Goal: Information Seeking & Learning: Understand process/instructions

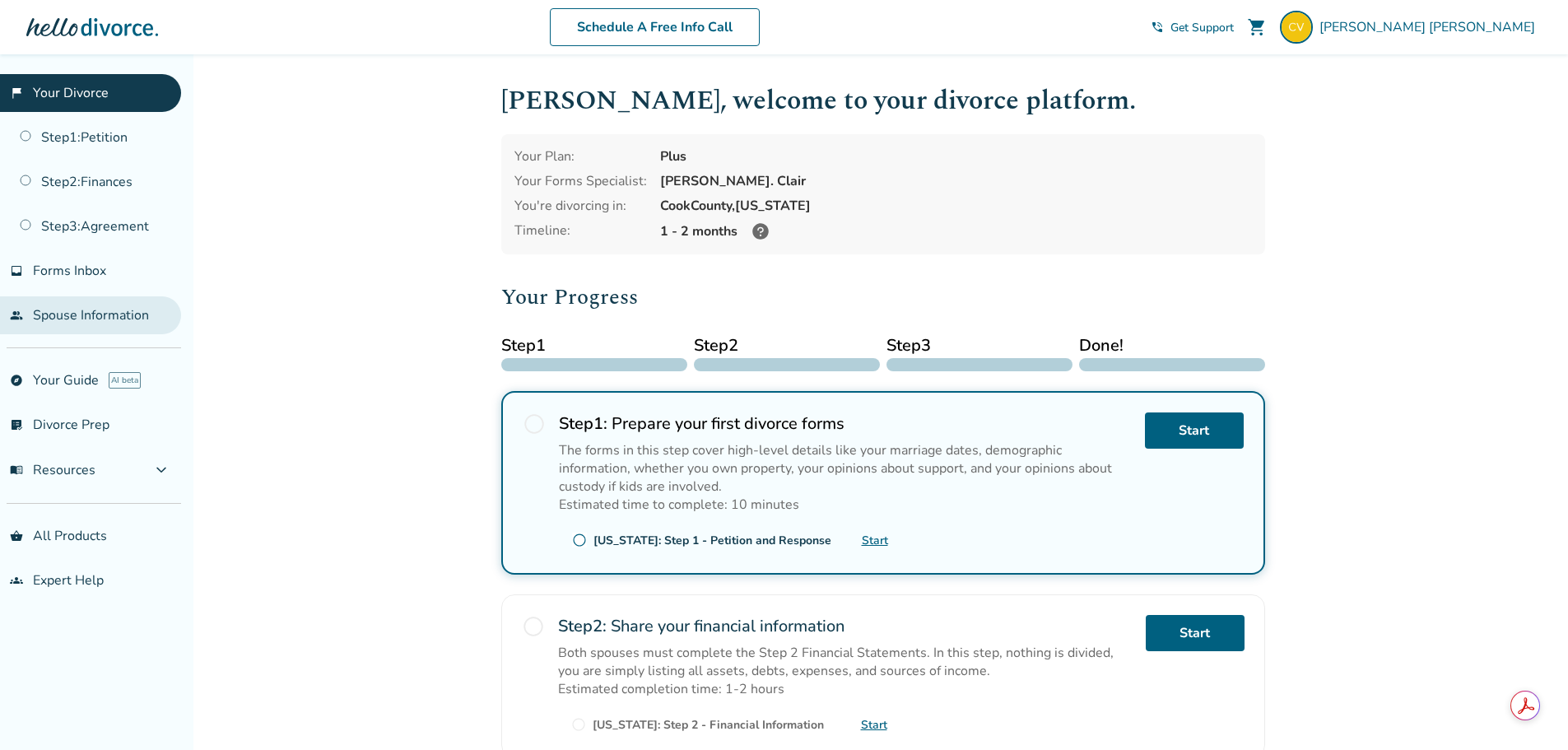
click at [62, 313] on link "people Spouse Information" at bounding box center [90, 315] width 181 height 37
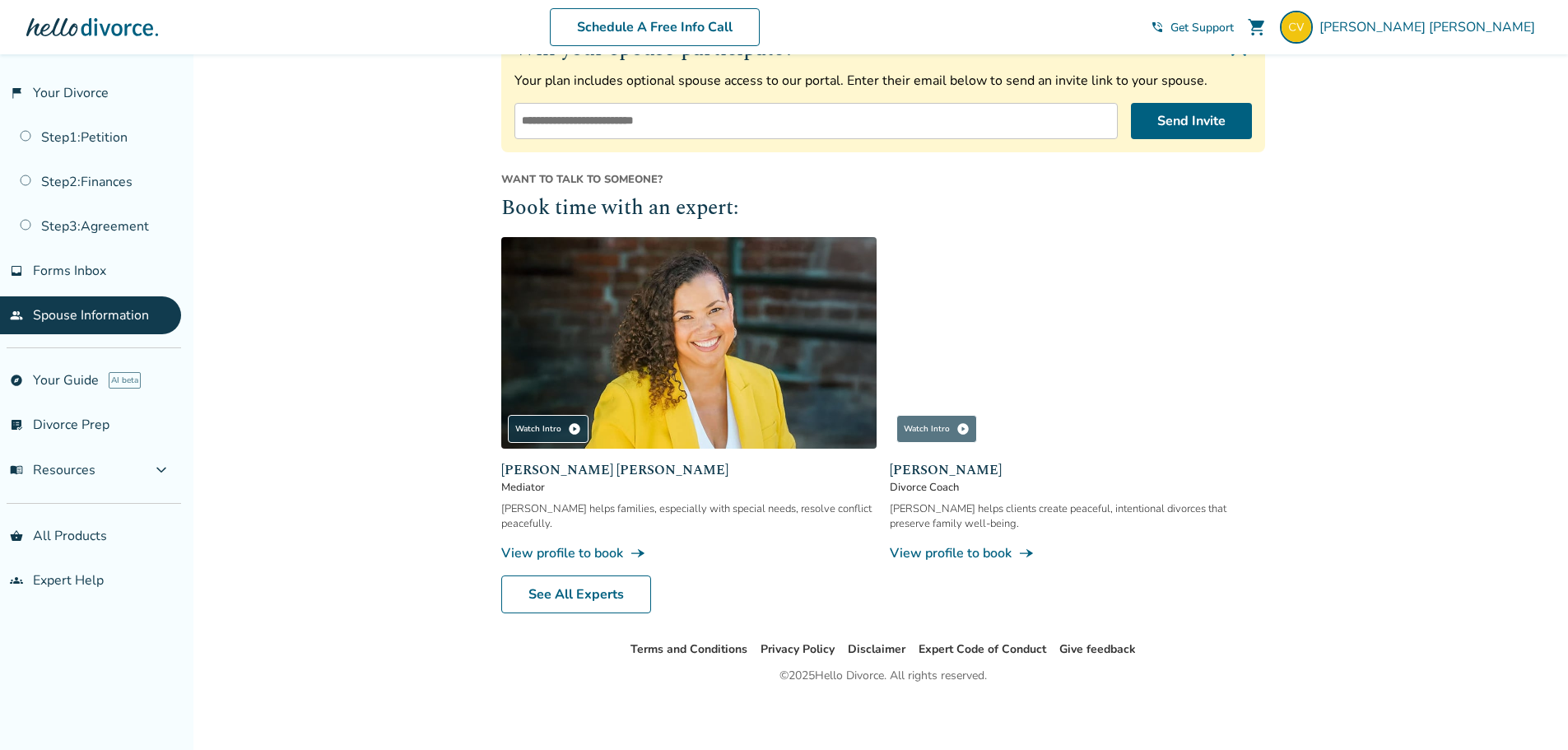
scroll to position [293, 0]
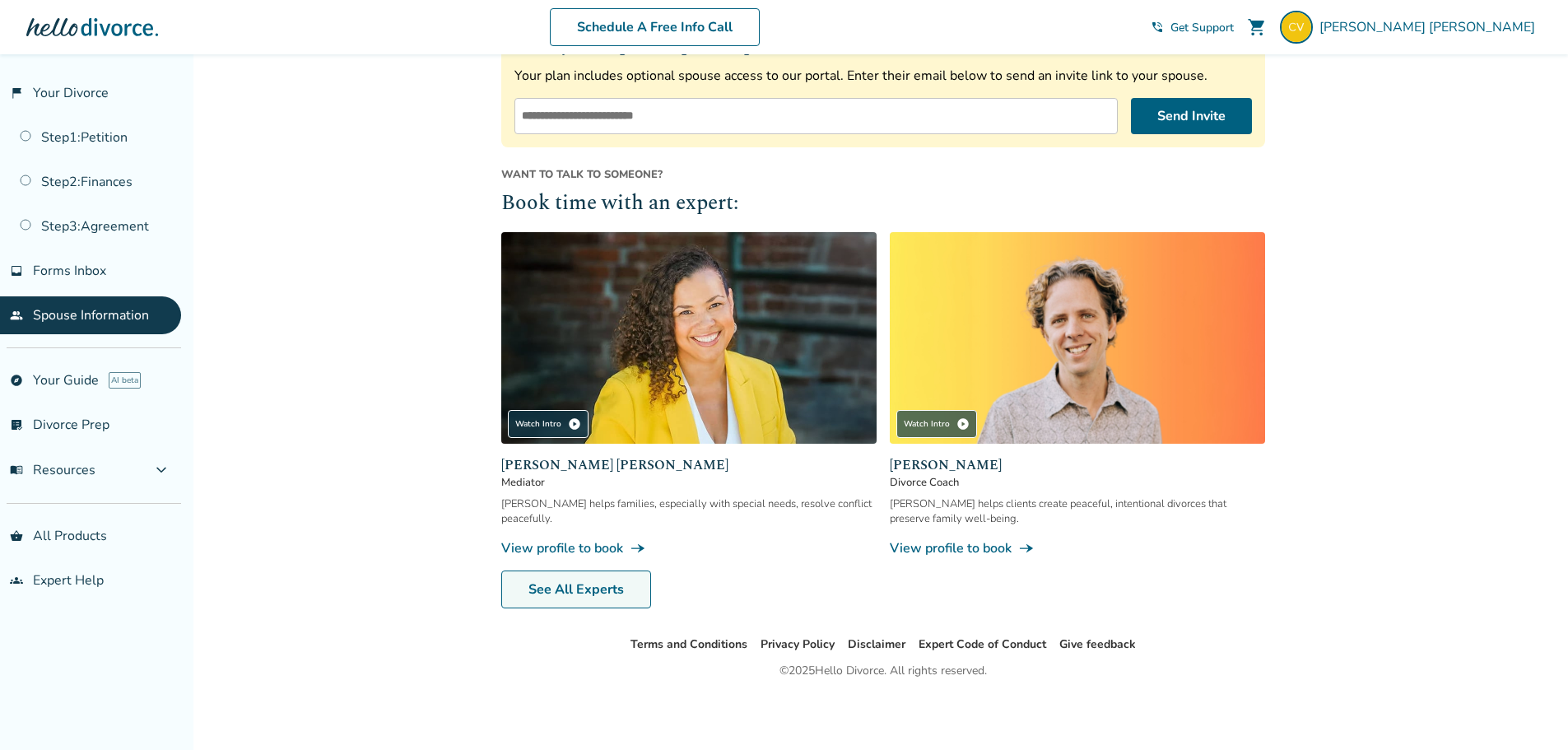
click at [546, 586] on link "See All Experts" at bounding box center [576, 589] width 150 height 37
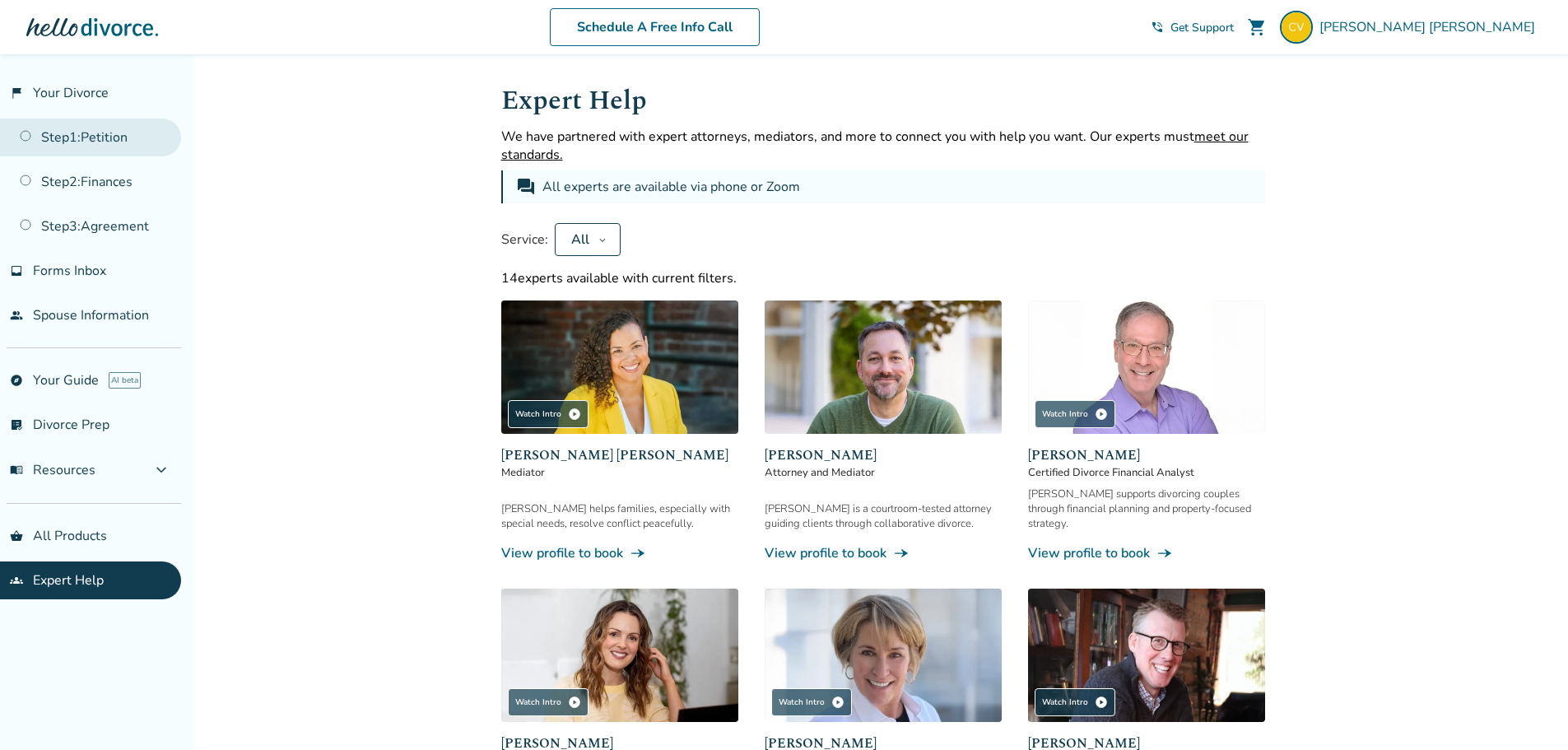
click at [109, 143] on link "Step 1 : Petition" at bounding box center [90, 137] width 181 height 37
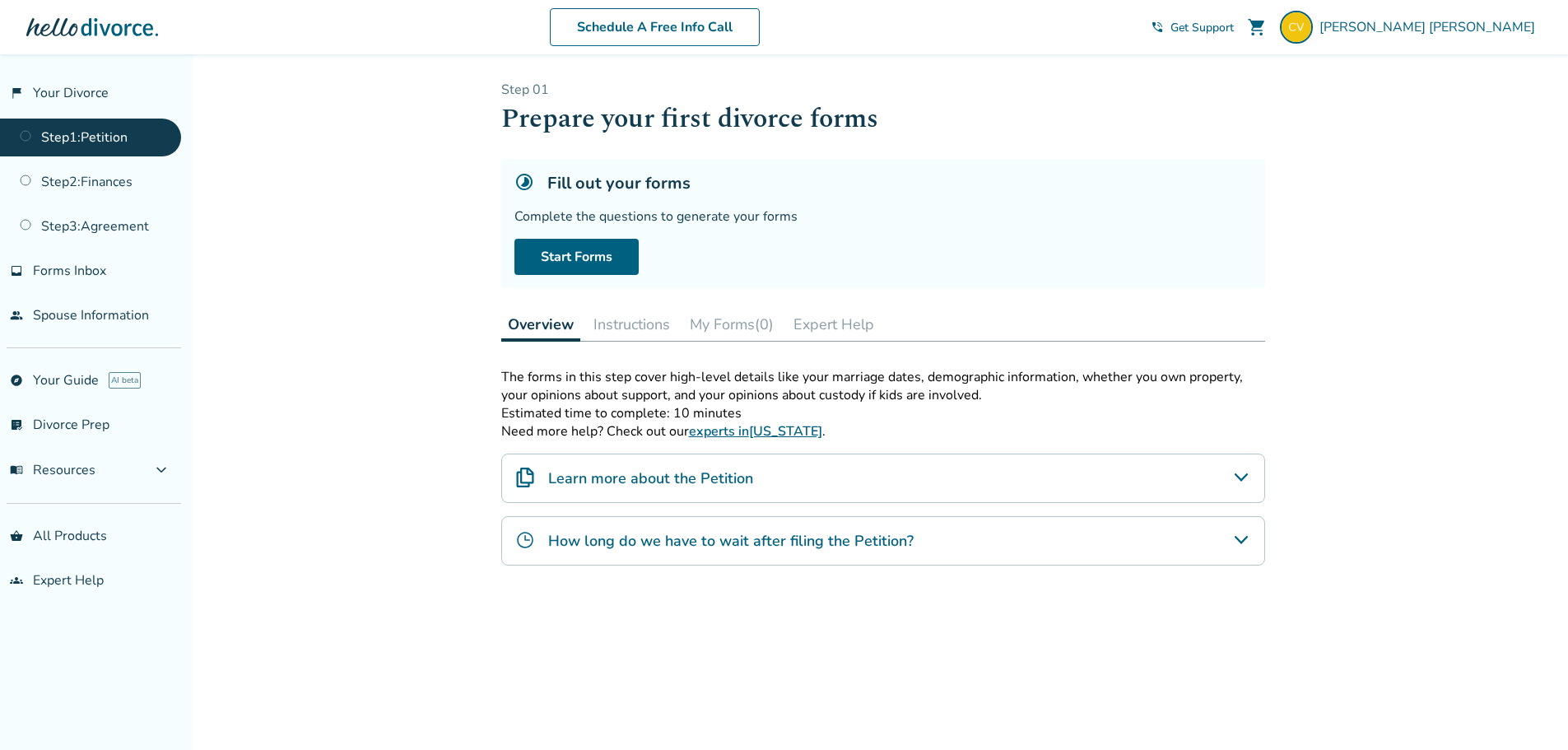
click at [1242, 481] on icon "Learn more about the Petition" at bounding box center [1240, 477] width 13 height 8
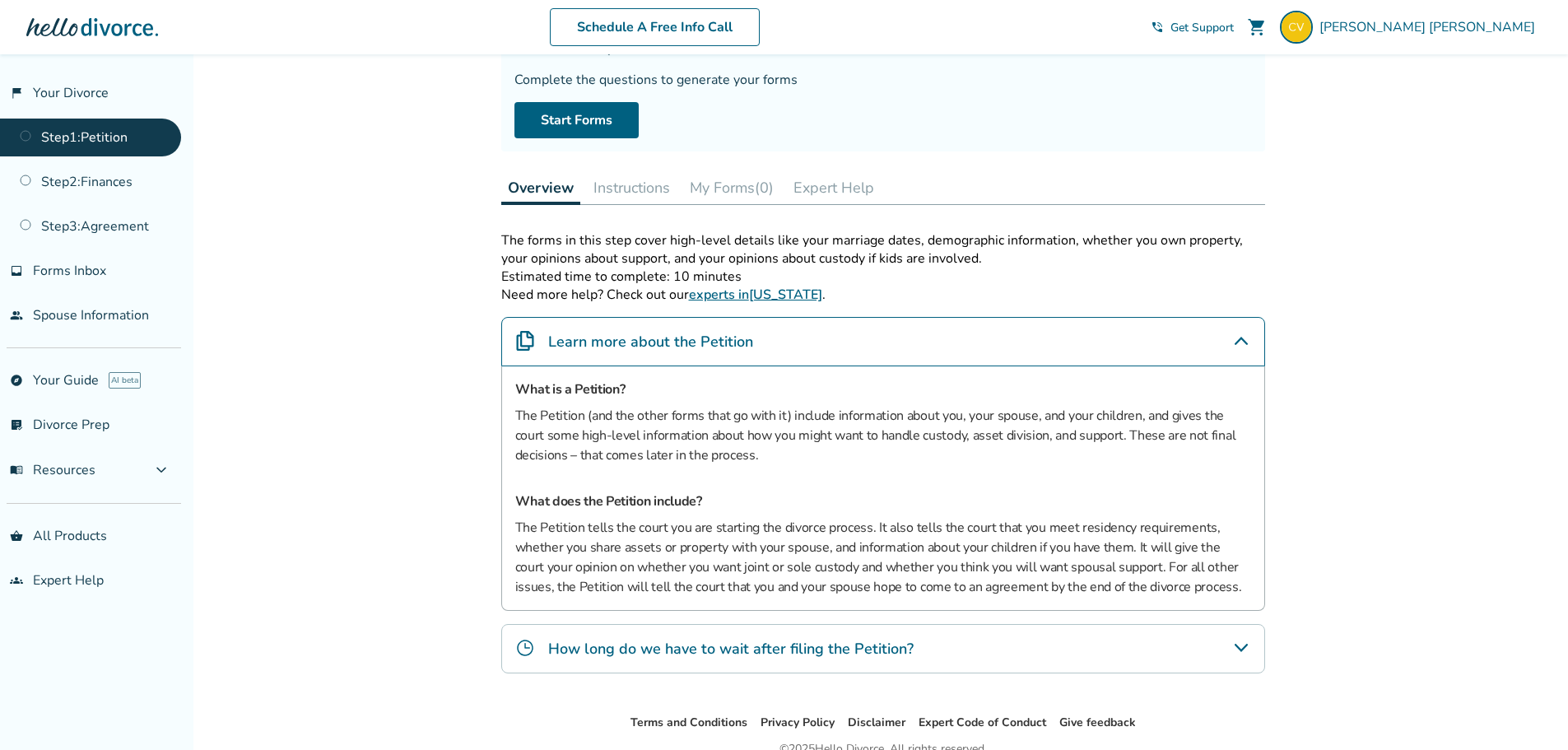
scroll to position [165, 0]
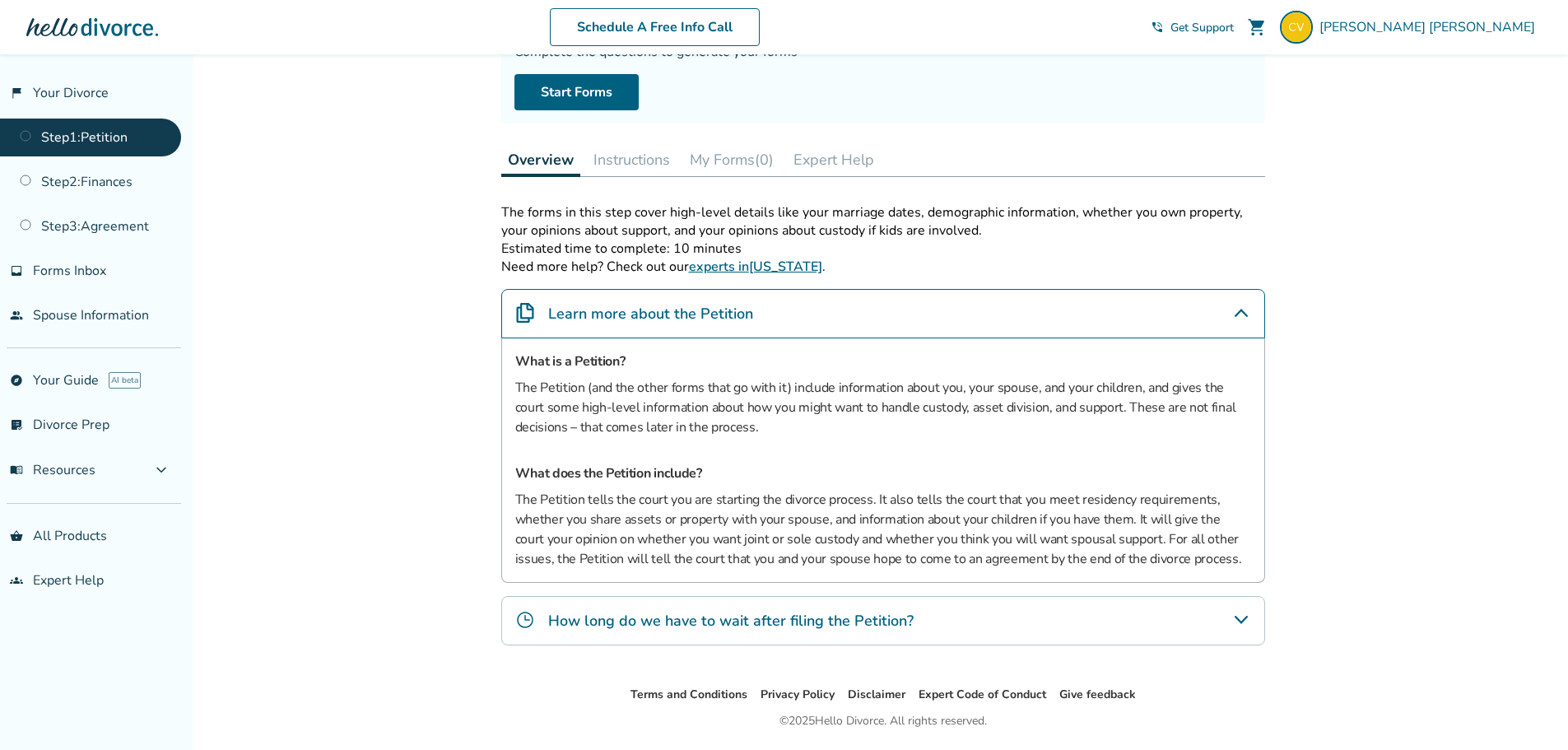
click at [1245, 630] on icon "How long do we have to wait after filing the Petition?" at bounding box center [1242, 620] width 20 height 20
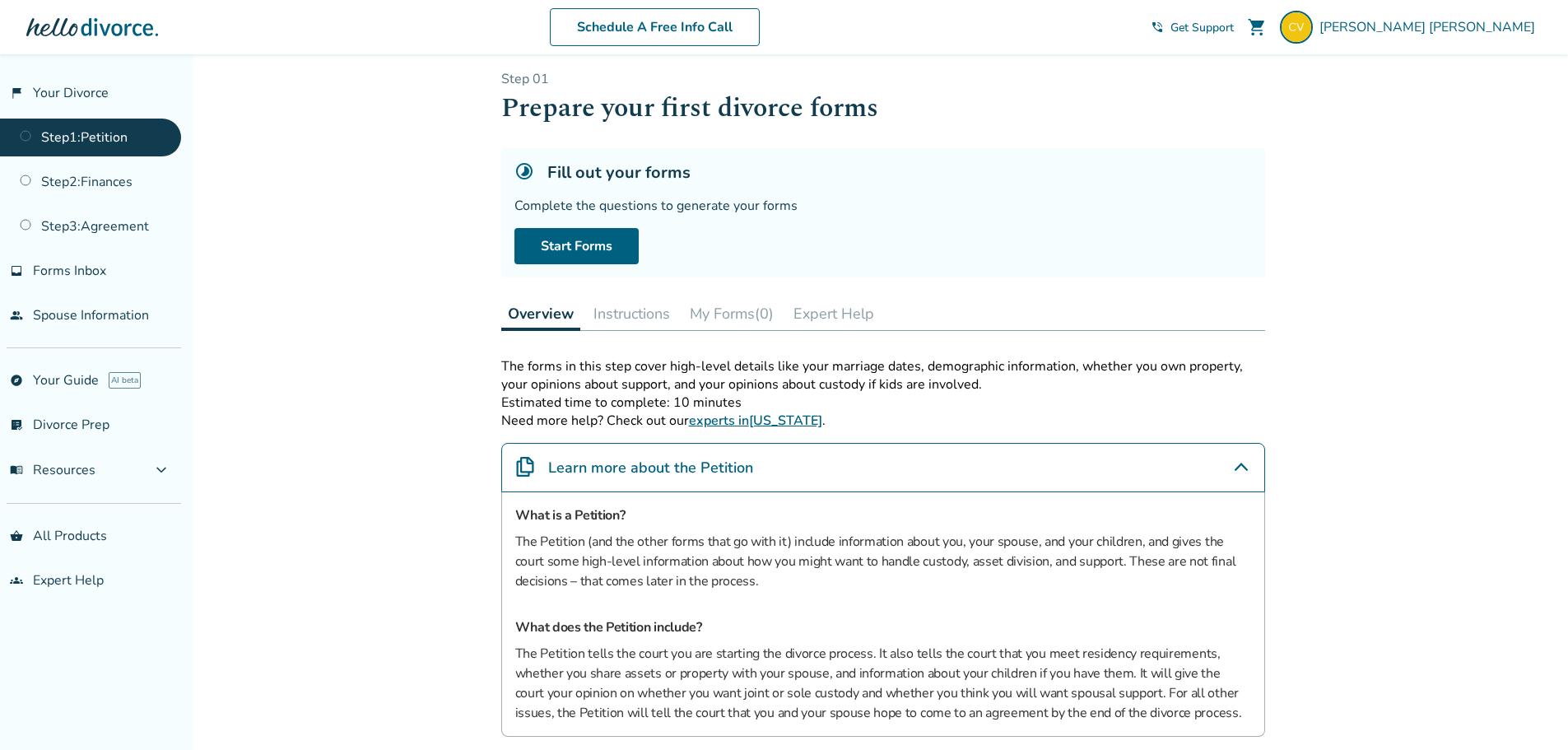
scroll to position [0, 0]
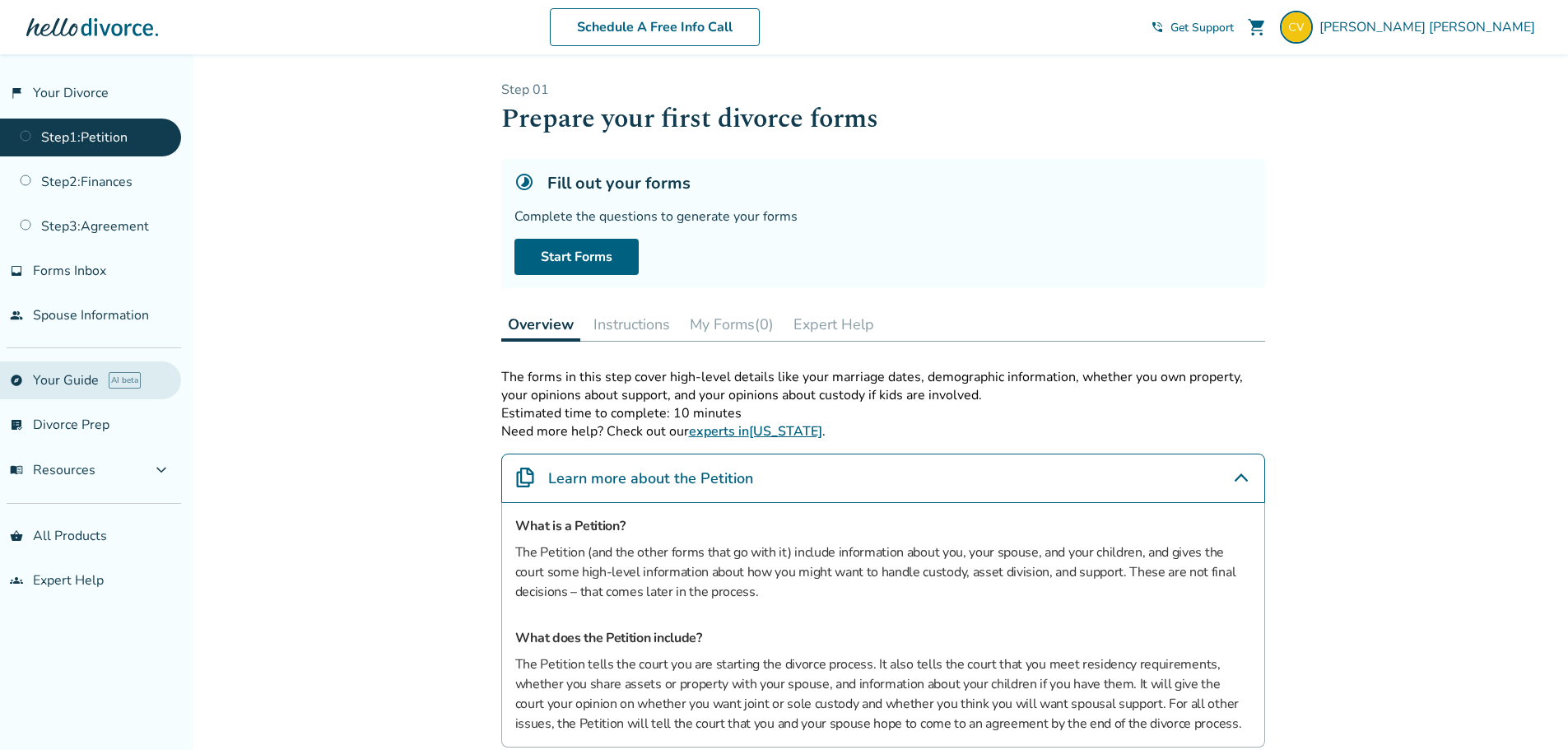
click at [81, 381] on link "explore Your Guide AI beta" at bounding box center [90, 380] width 181 height 37
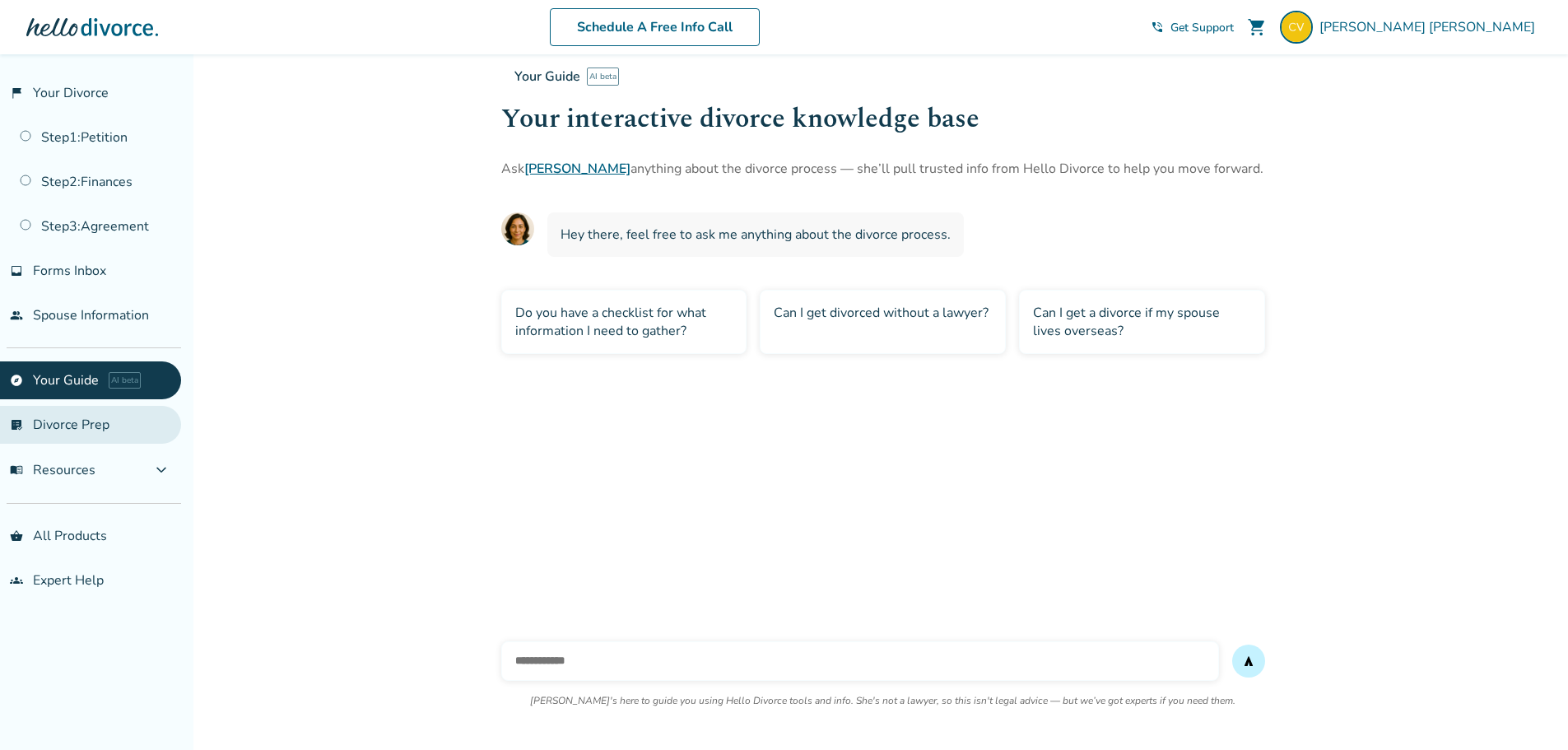
click at [87, 426] on link "list_alt_check Divorce Prep" at bounding box center [90, 424] width 181 height 37
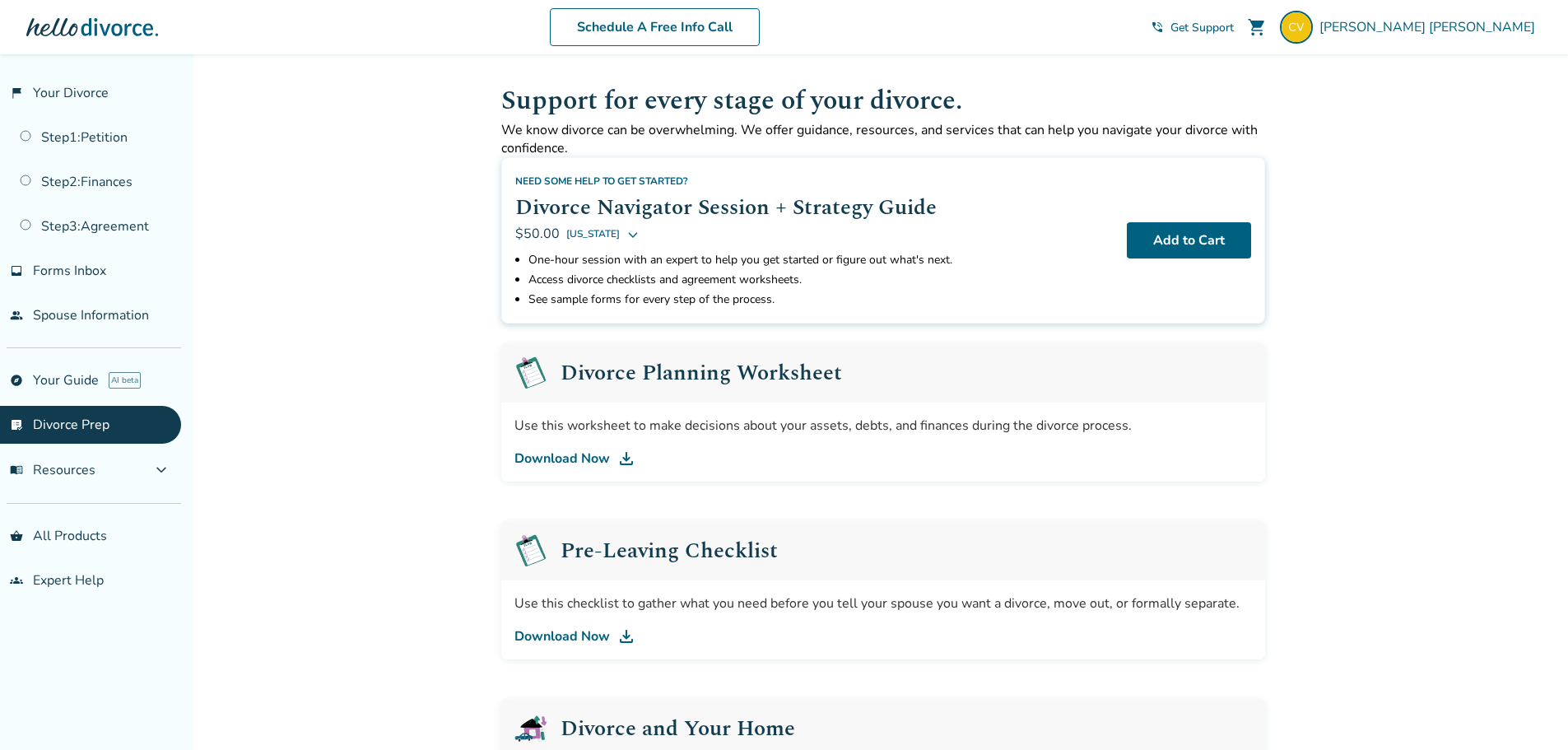
click at [565, 453] on link "Download Now" at bounding box center [883, 458] width 738 height 20
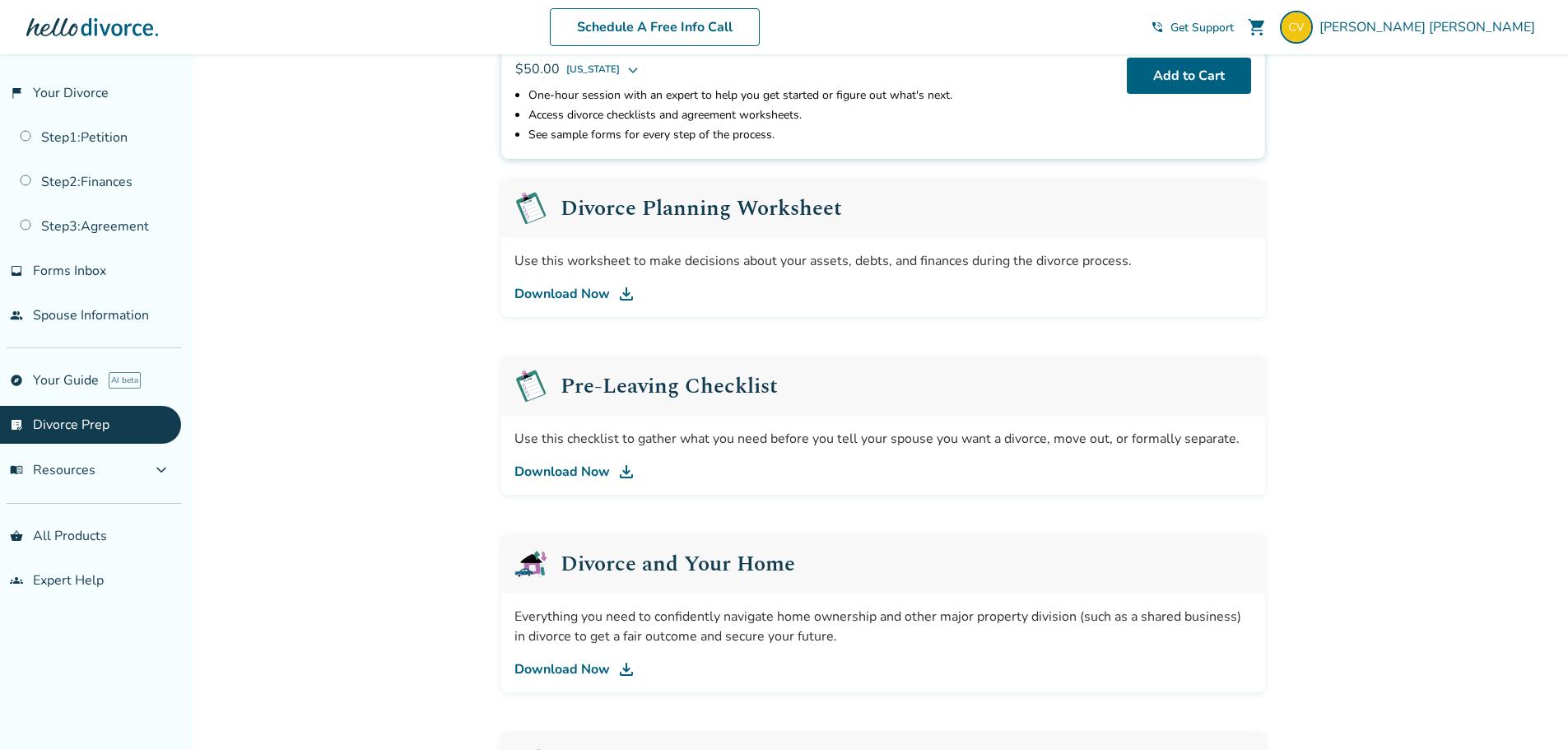
scroll to position [247, 0]
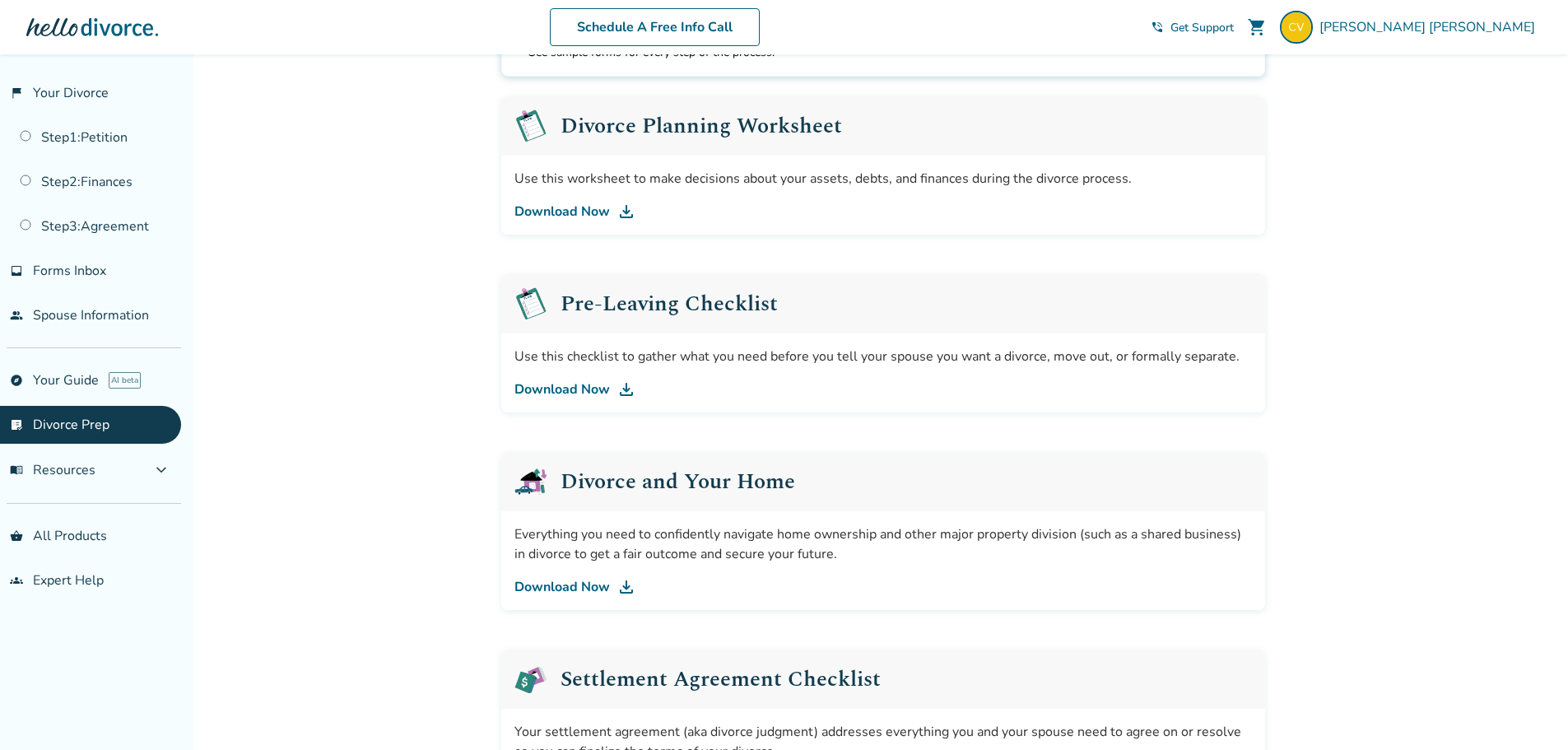
click at [572, 390] on link "Download Now" at bounding box center [883, 390] width 738 height 20
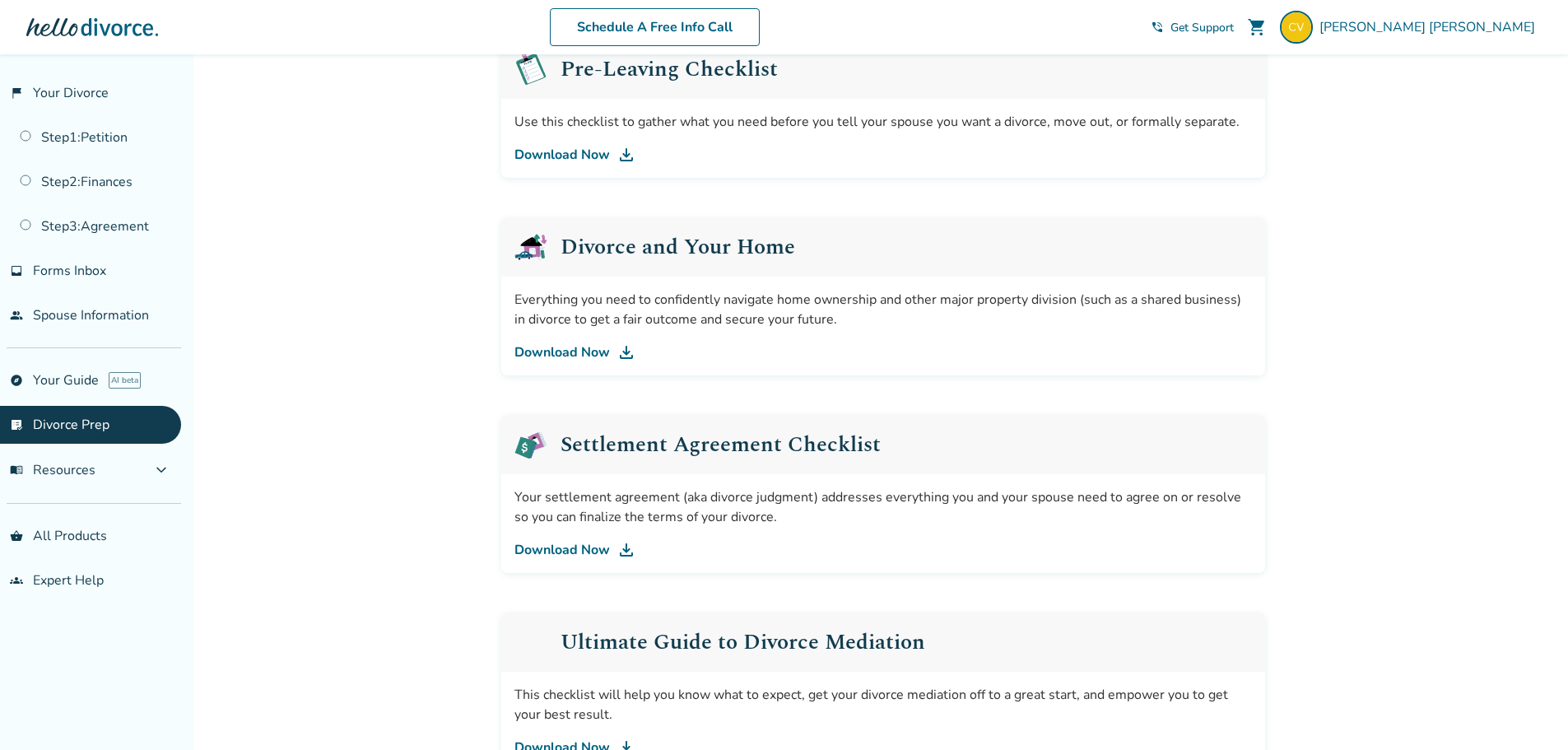
scroll to position [494, 0]
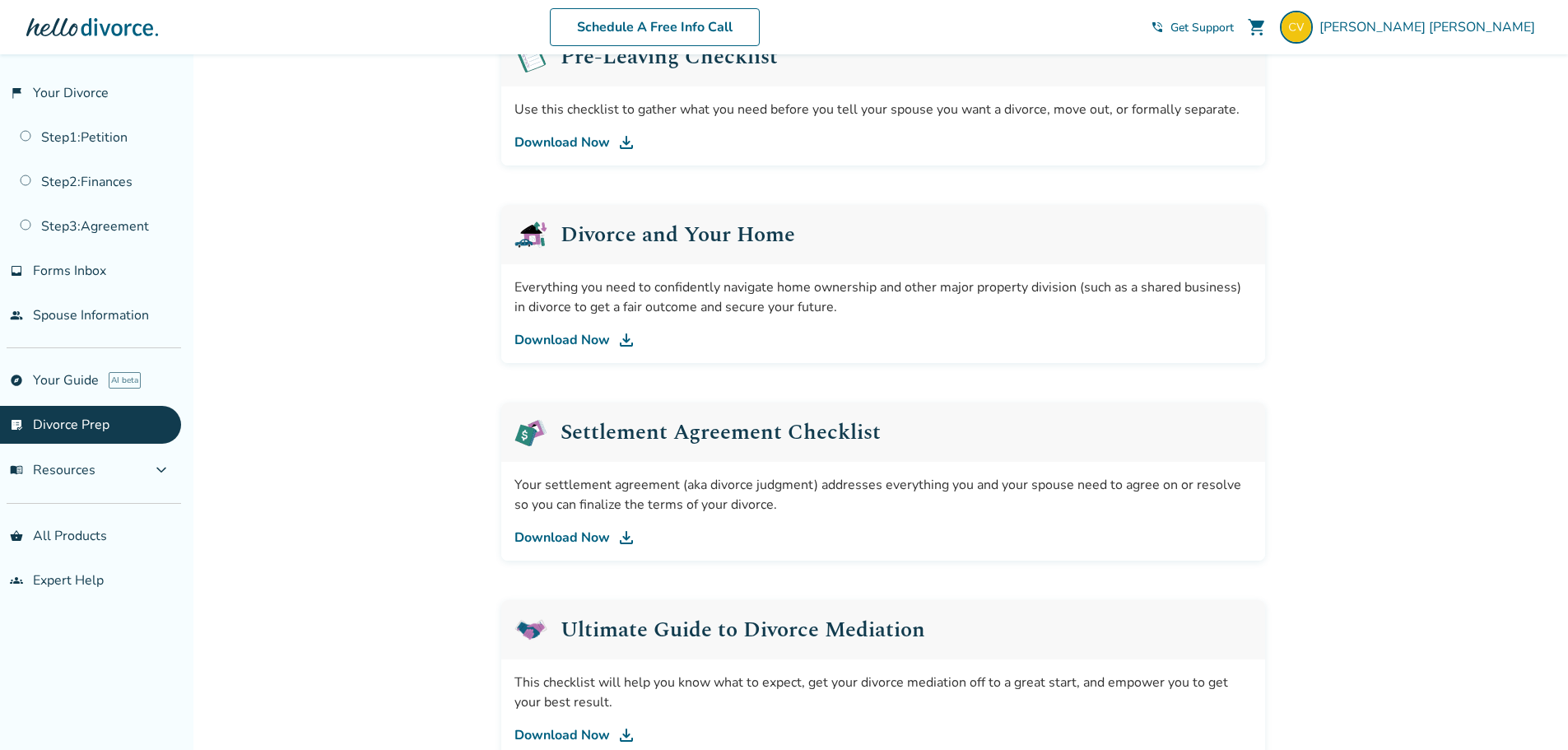
click at [555, 342] on link "Download Now" at bounding box center [883, 340] width 738 height 20
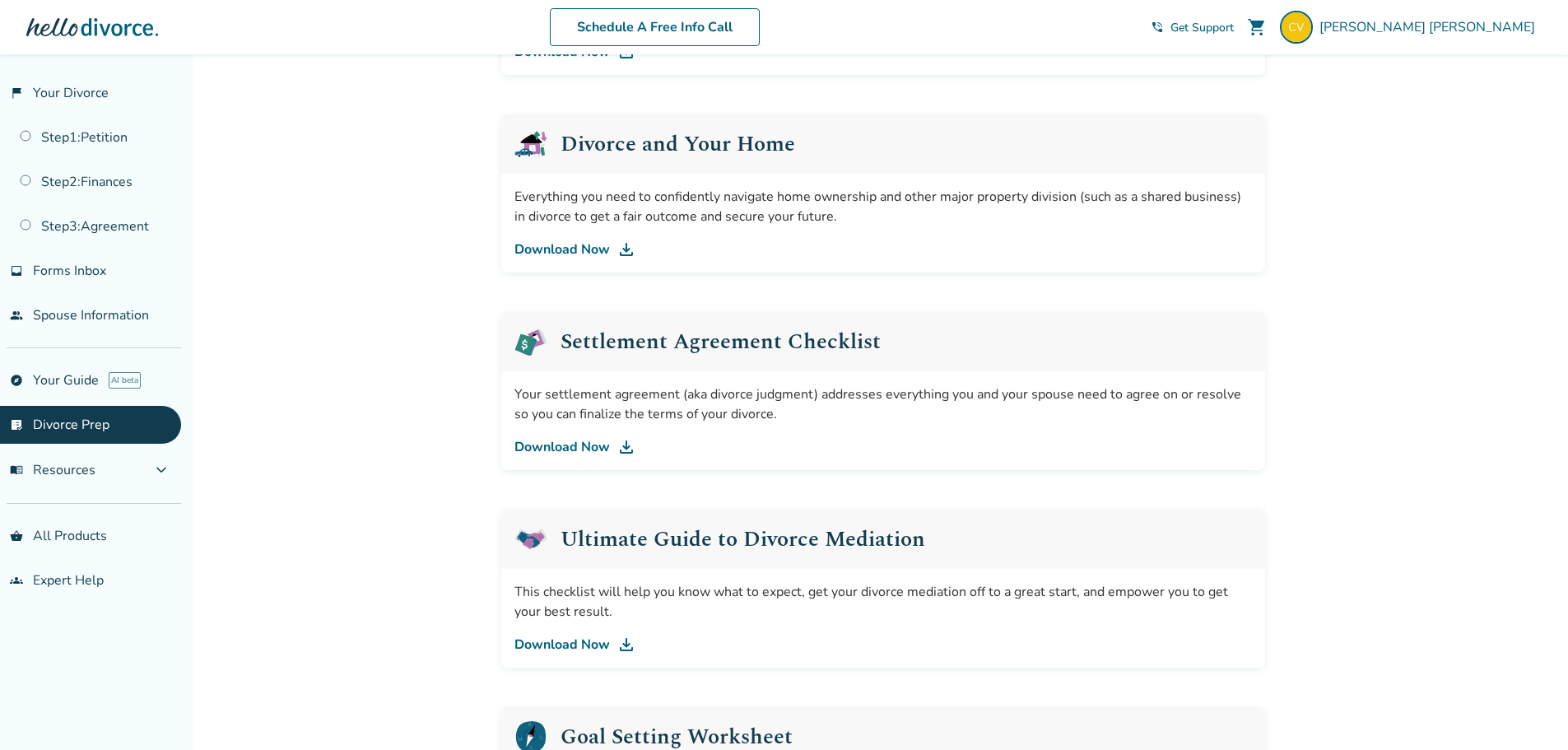
scroll to position [659, 0]
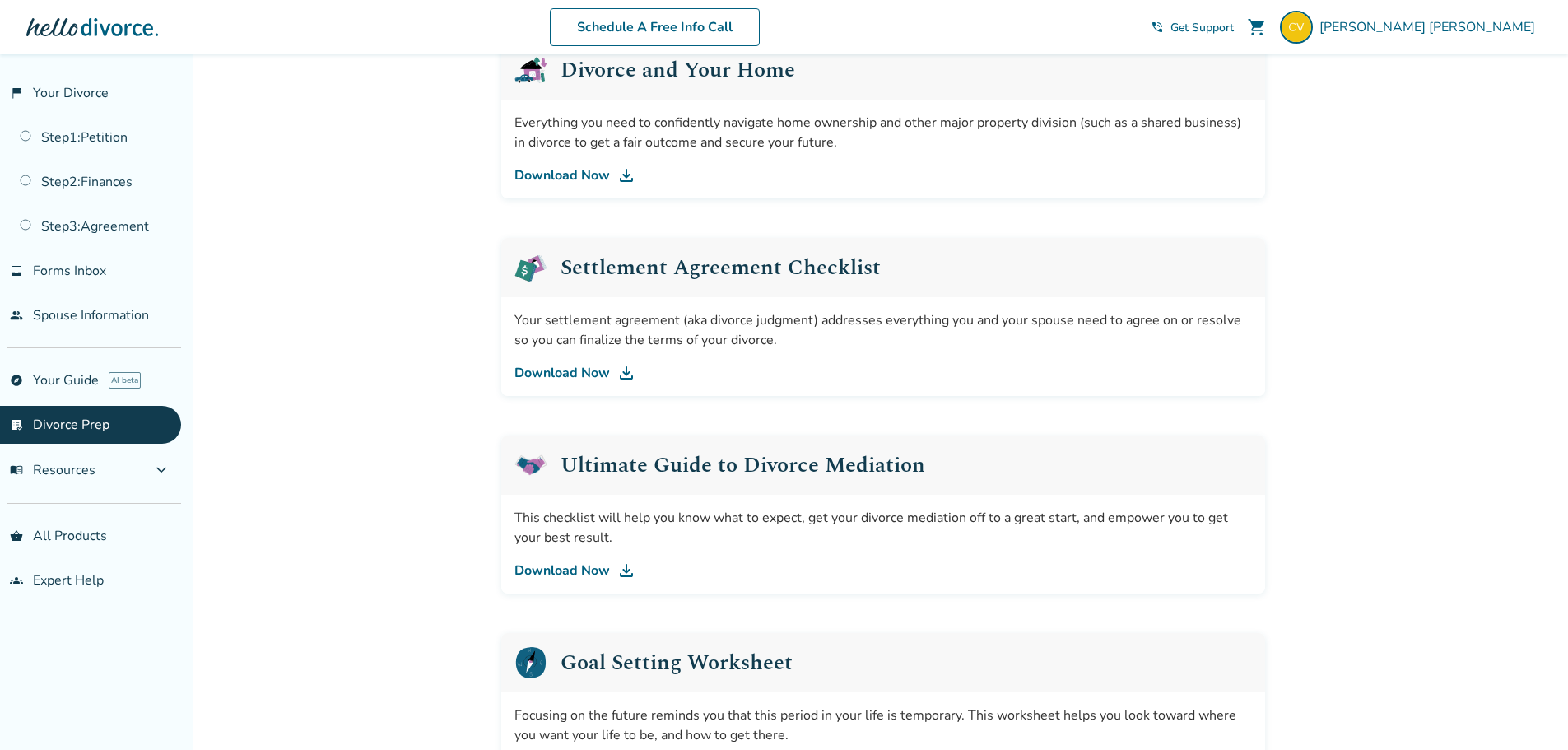
click at [651, 266] on h2 "Settlement Agreement Checklist" at bounding box center [720, 268] width 320 height 21
click at [580, 367] on link "Download Now" at bounding box center [883, 373] width 738 height 20
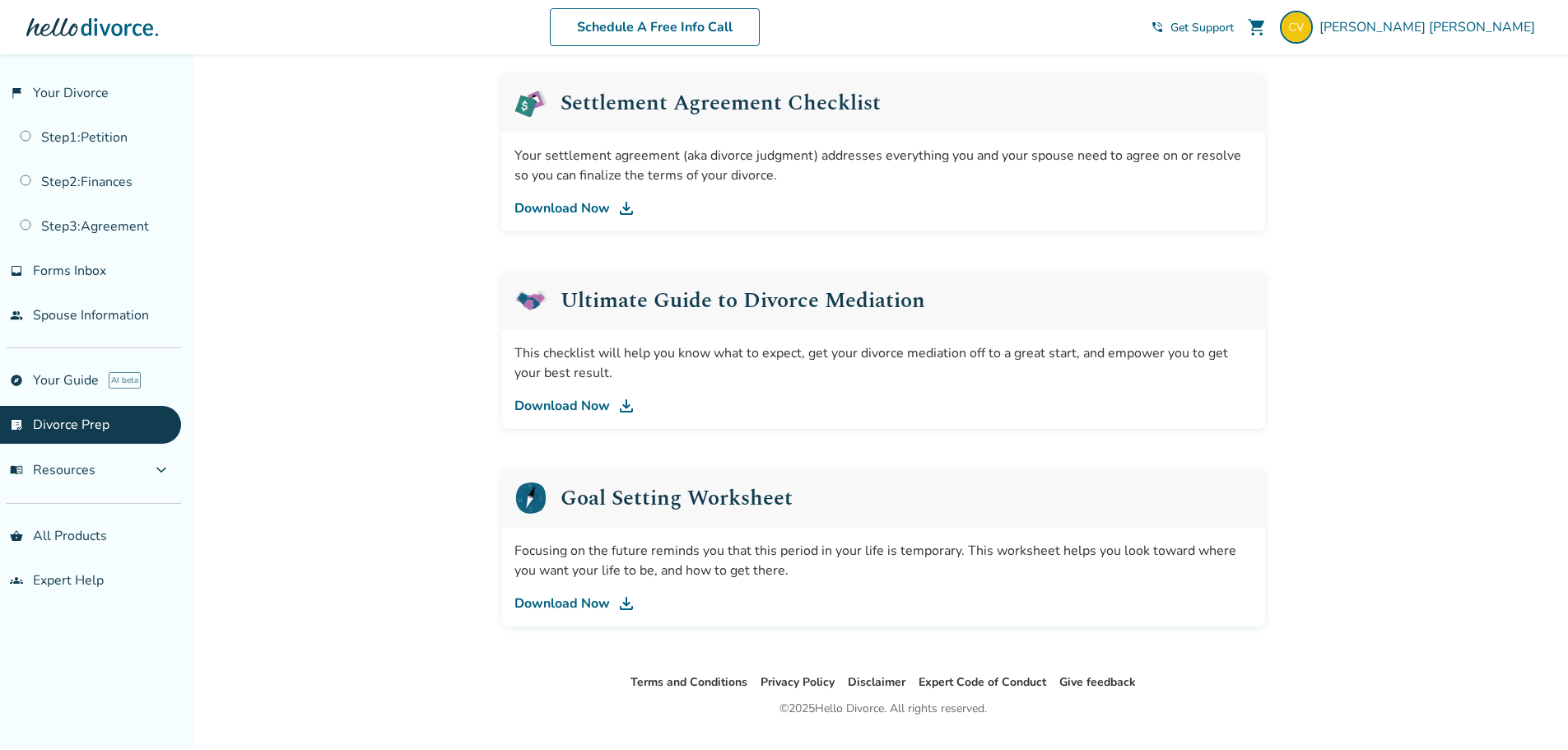
scroll to position [861, 0]
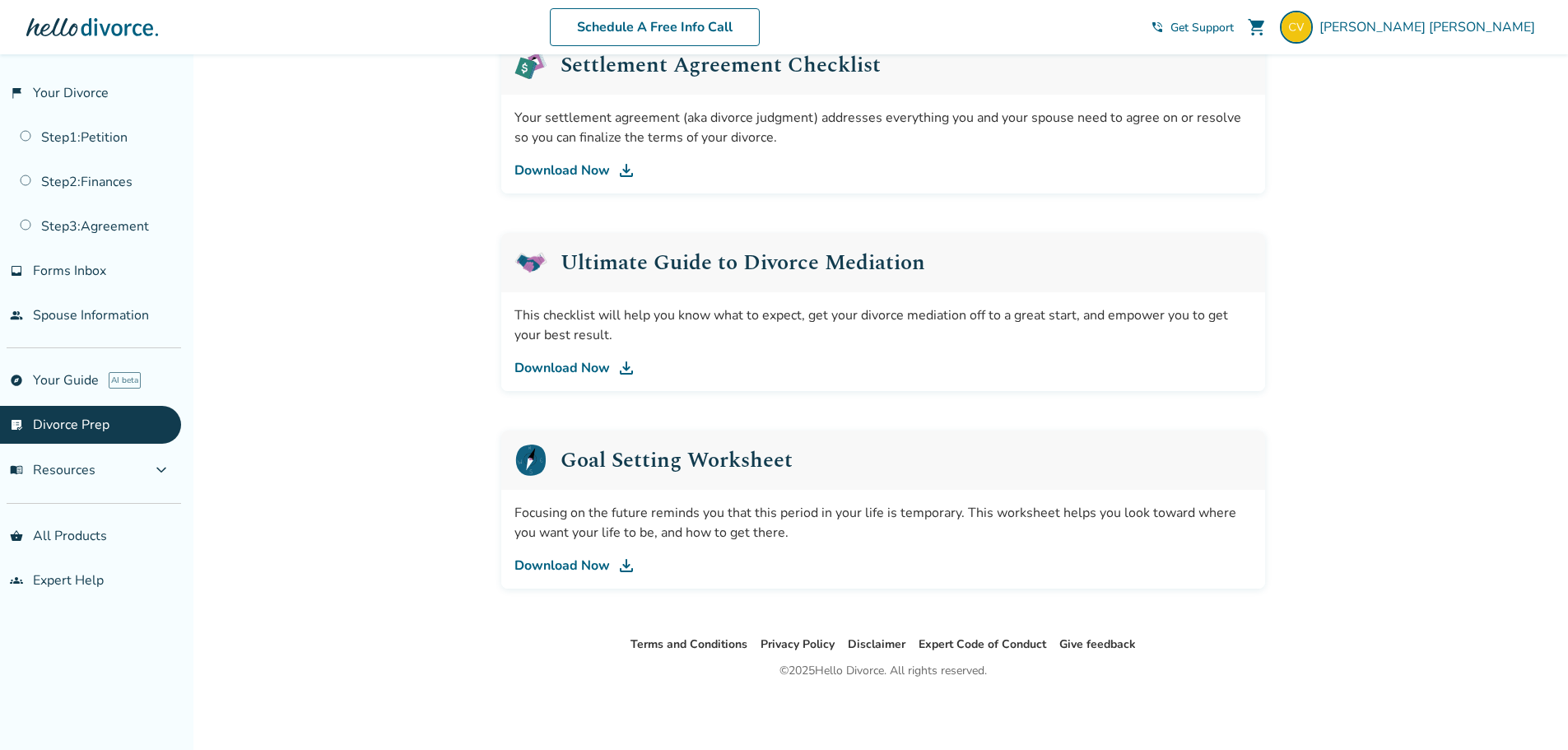
click at [584, 367] on link "Download Now" at bounding box center [883, 368] width 738 height 20
click at [587, 565] on link "Download Now" at bounding box center [883, 565] width 738 height 20
click at [166, 467] on span "expand_more" at bounding box center [161, 470] width 20 height 20
click at [63, 509] on link "Finances" at bounding box center [90, 509] width 181 height 37
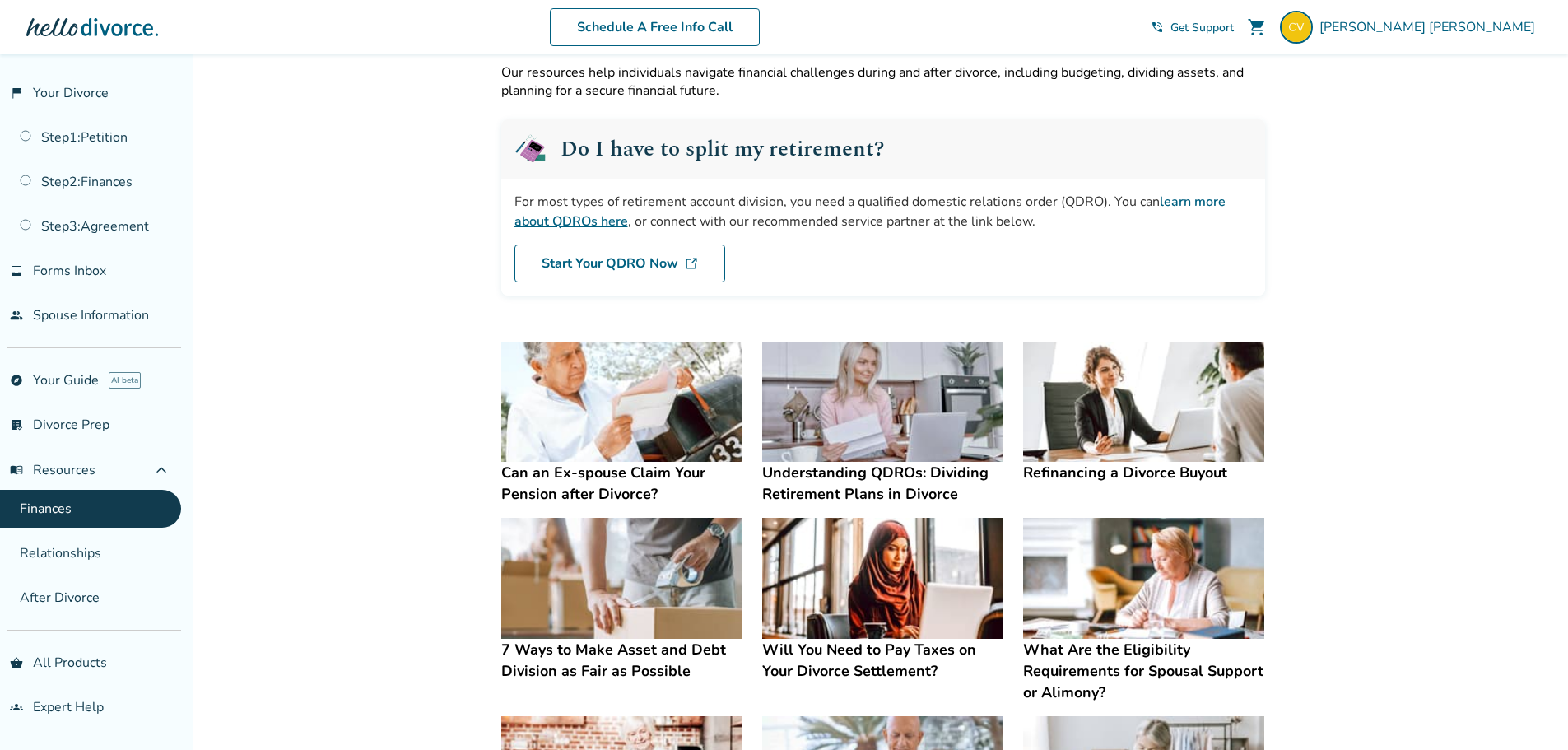
scroll to position [82, 0]
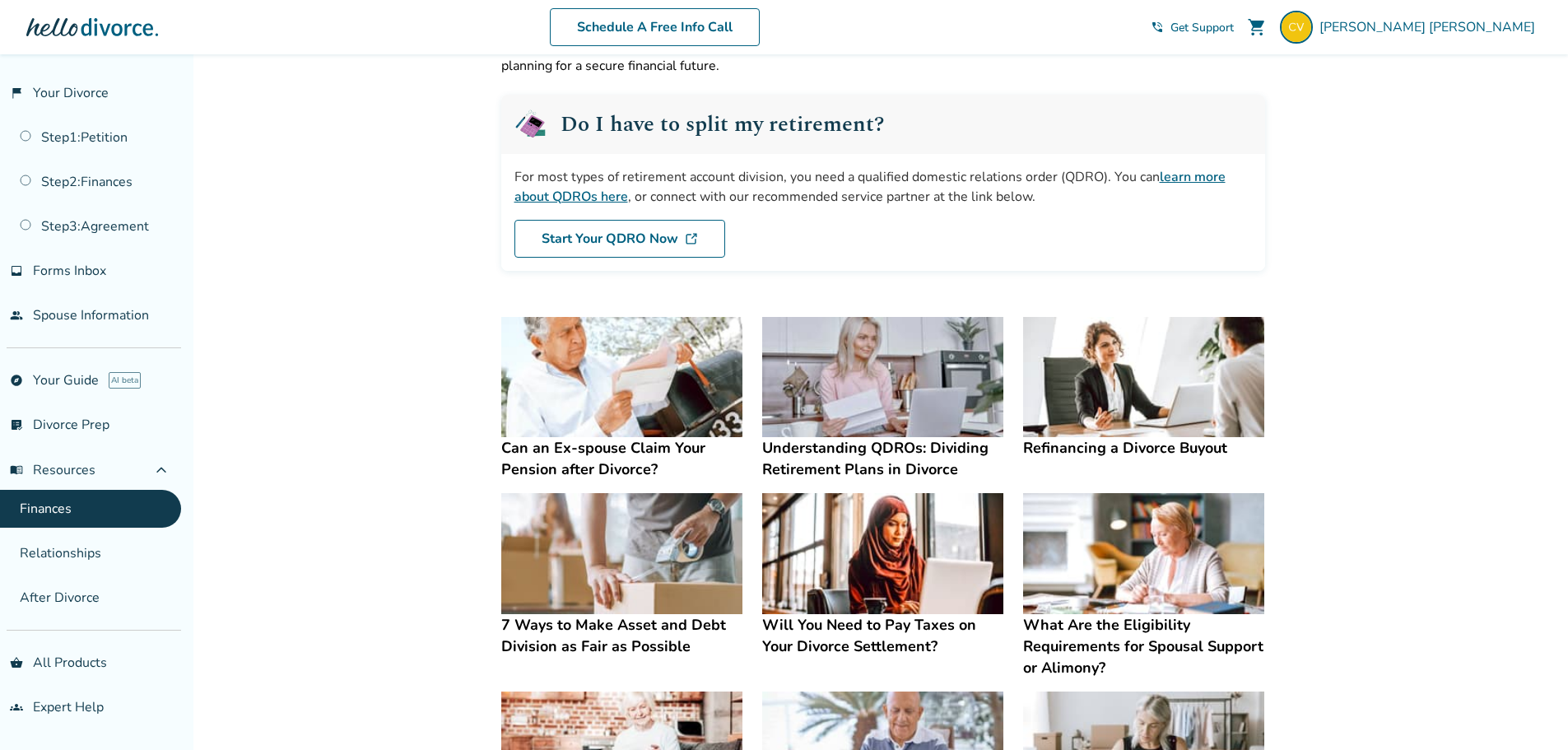
click at [1091, 636] on h4 "What Are the Eligibility Requirements for Spousal Support or Alimony?" at bounding box center [1144, 647] width 242 height 64
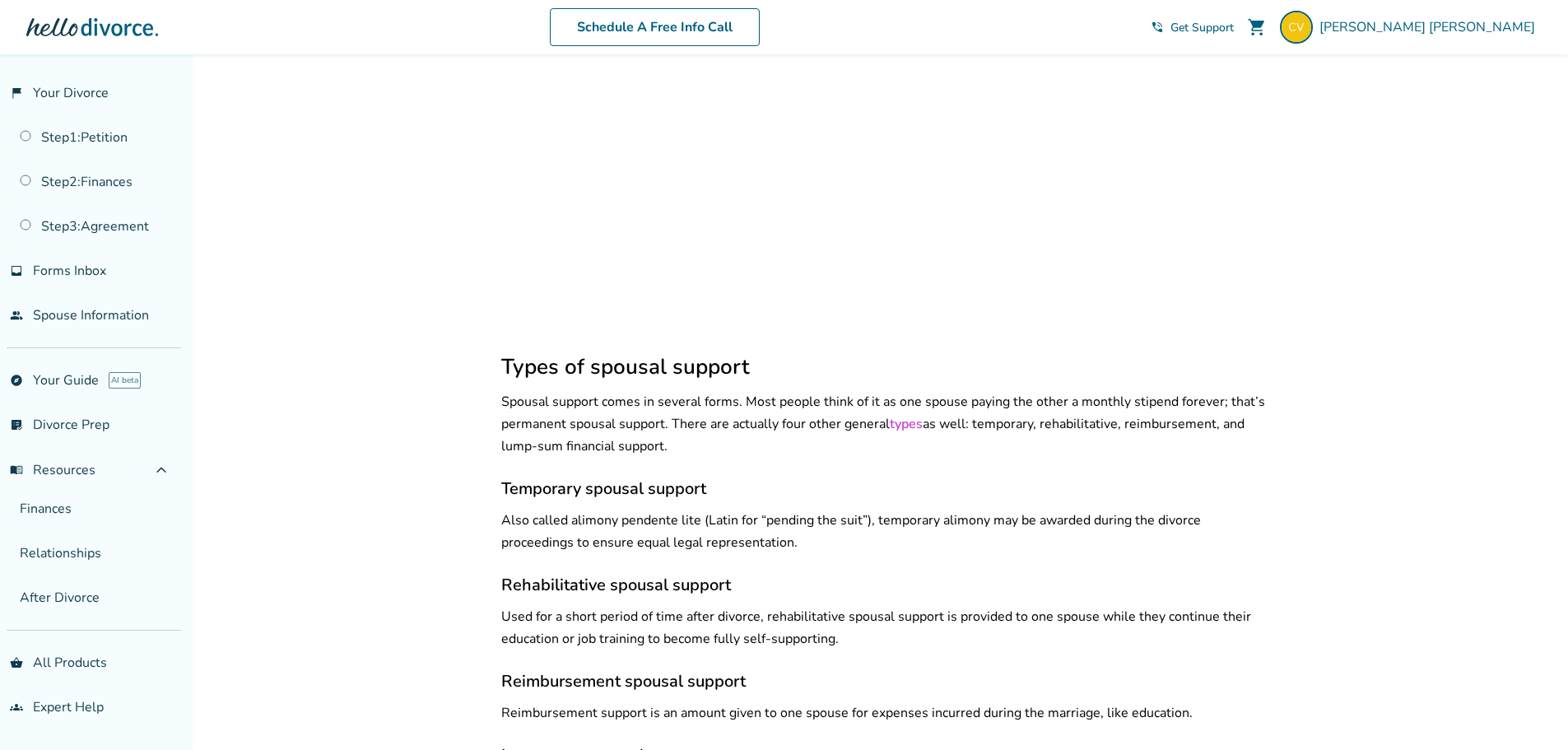
scroll to position [577, 0]
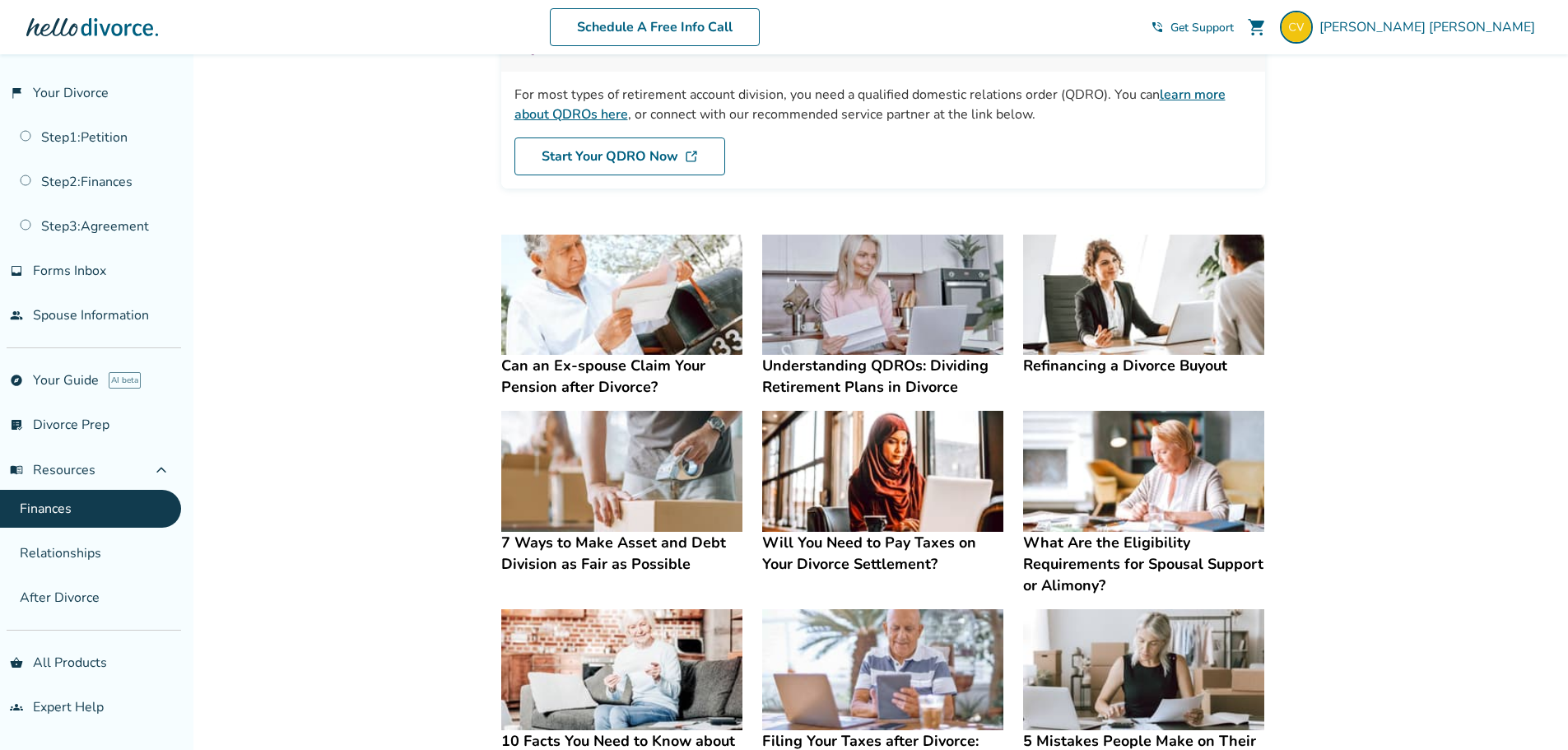
scroll to position [247, 0]
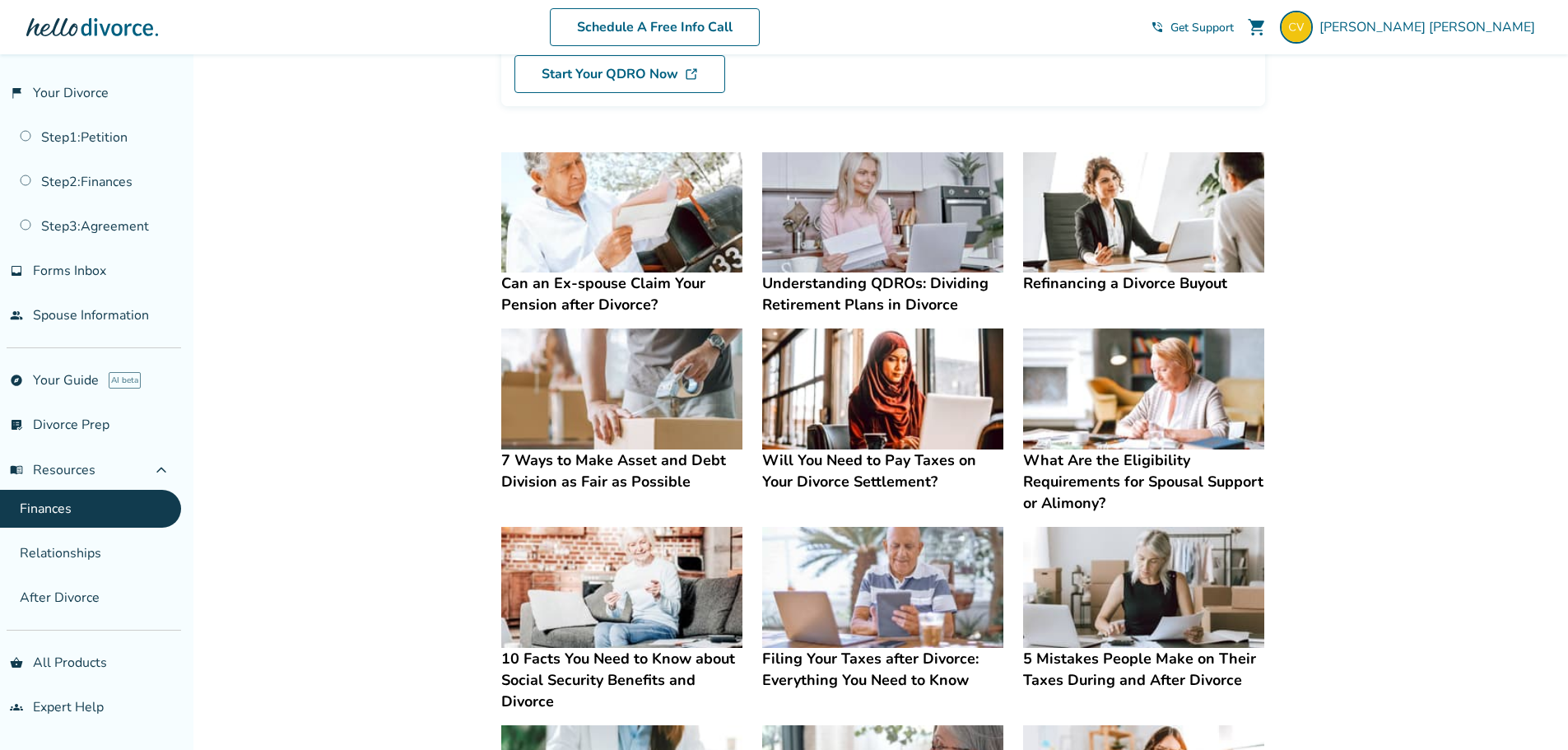
click at [577, 474] on h4 "7 Ways to Make Asset and Debt Division as Fair as Possible" at bounding box center [621, 471] width 242 height 43
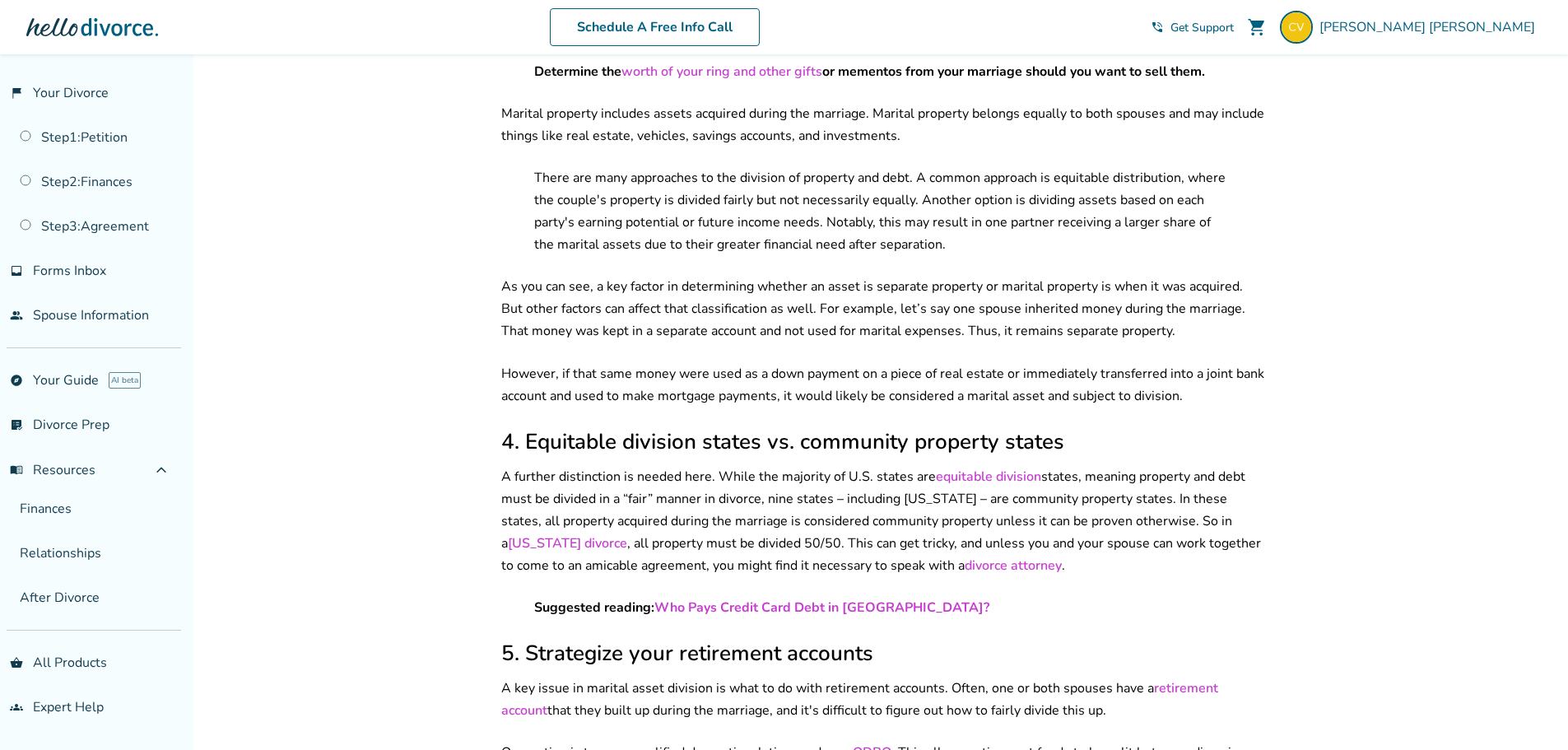
scroll to position [1400, 0]
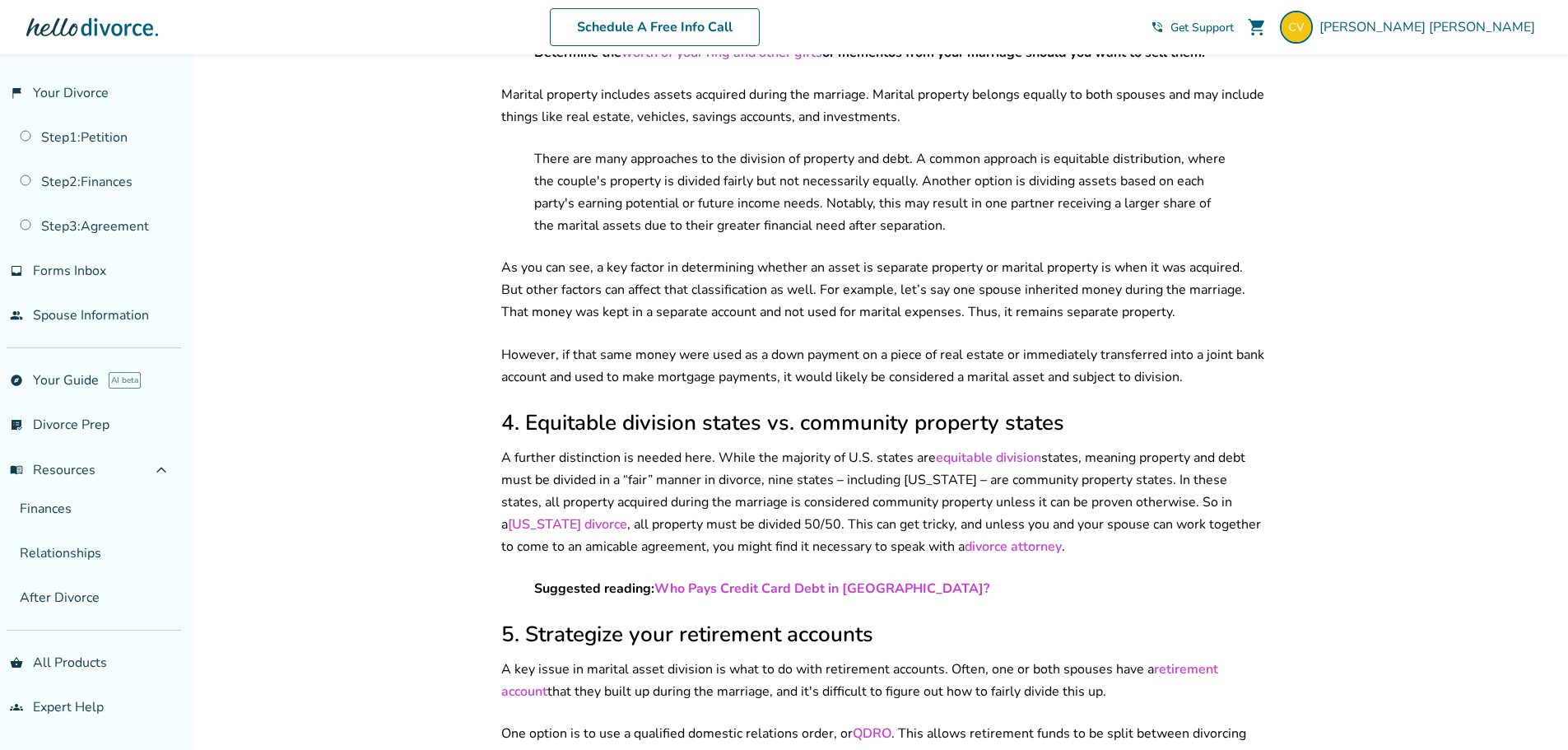
click at [972, 449] on link "equitable division" at bounding box center [989, 457] width 105 height 18
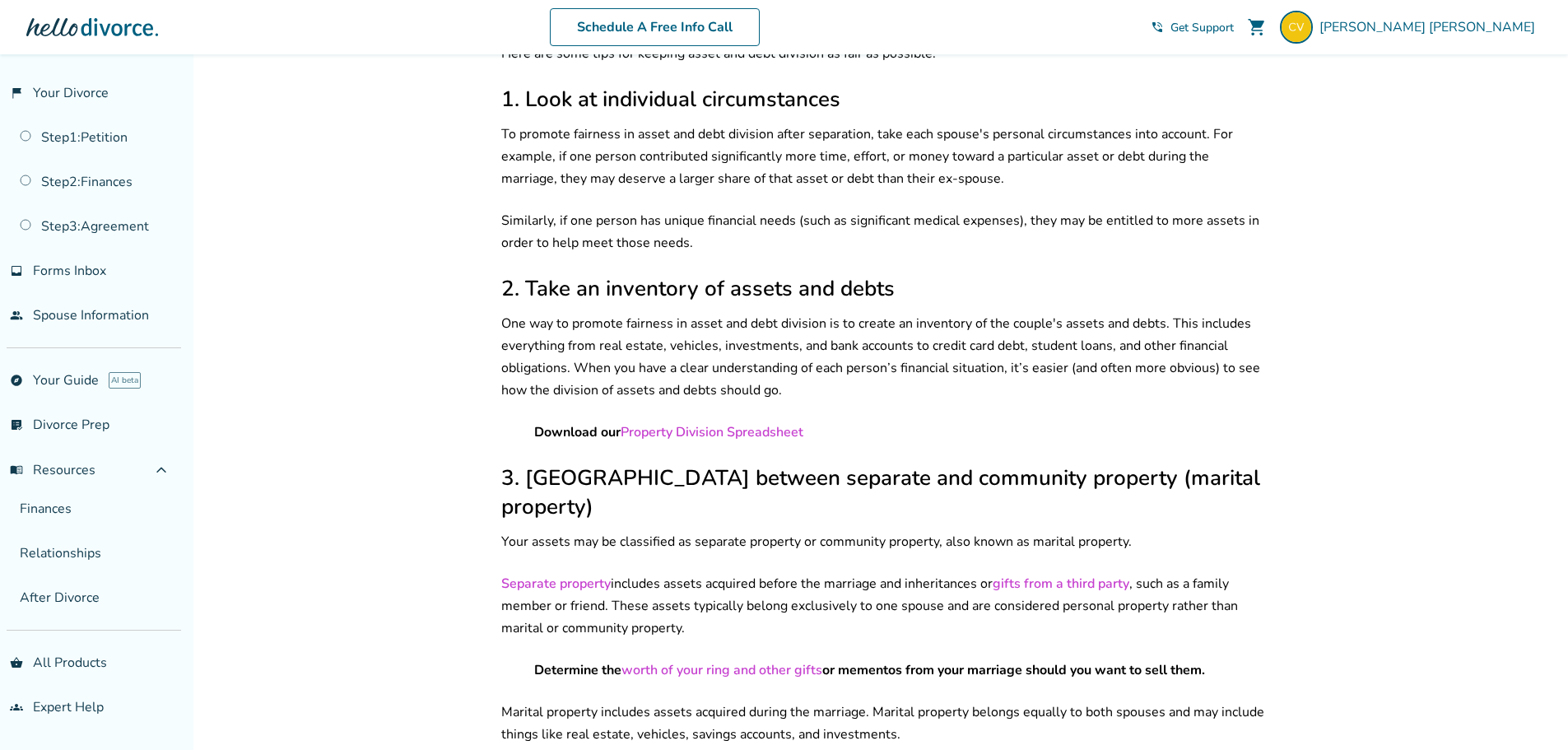
scroll to position [741, 0]
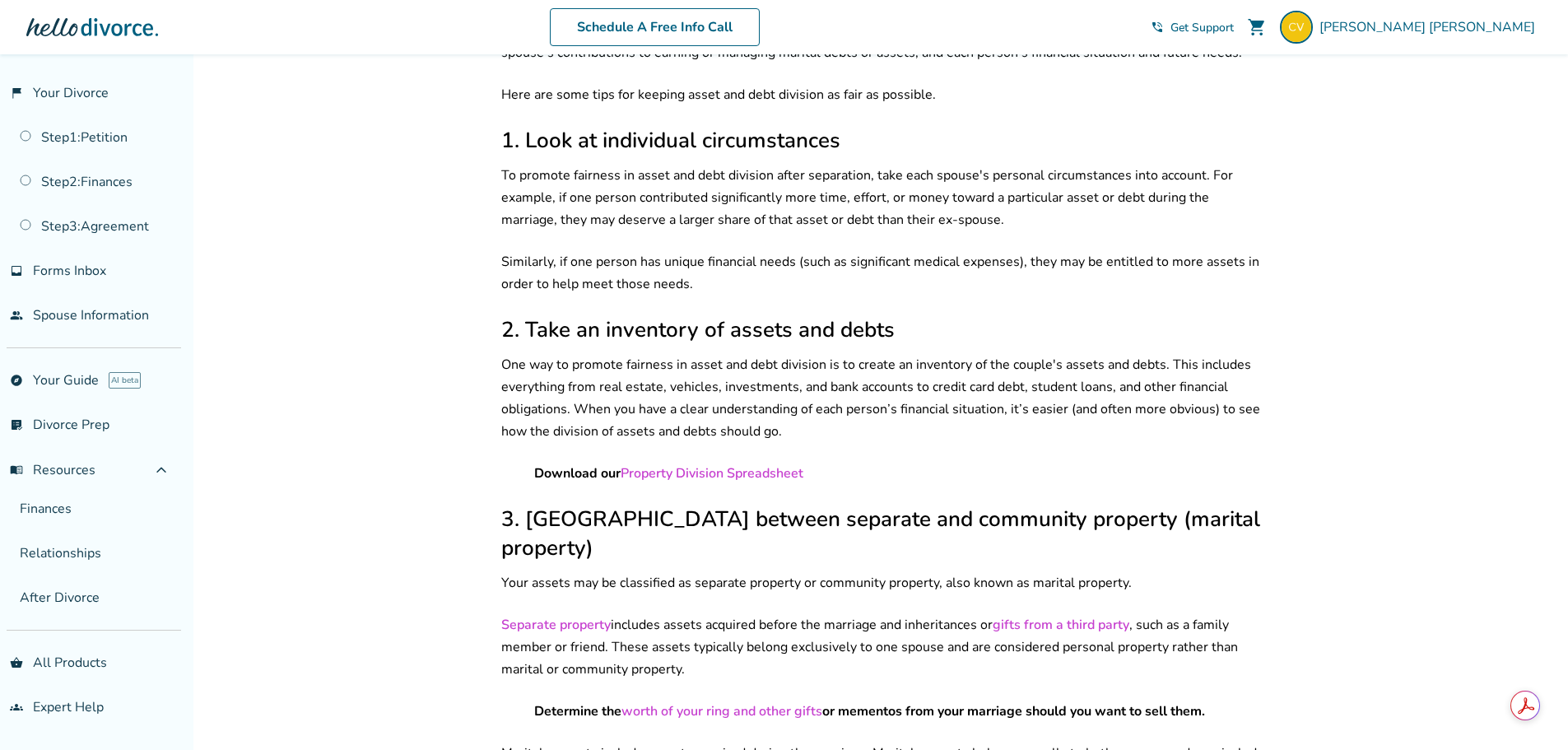
click at [759, 465] on link "Property Division Spreadsheet" at bounding box center [711, 474] width 183 height 18
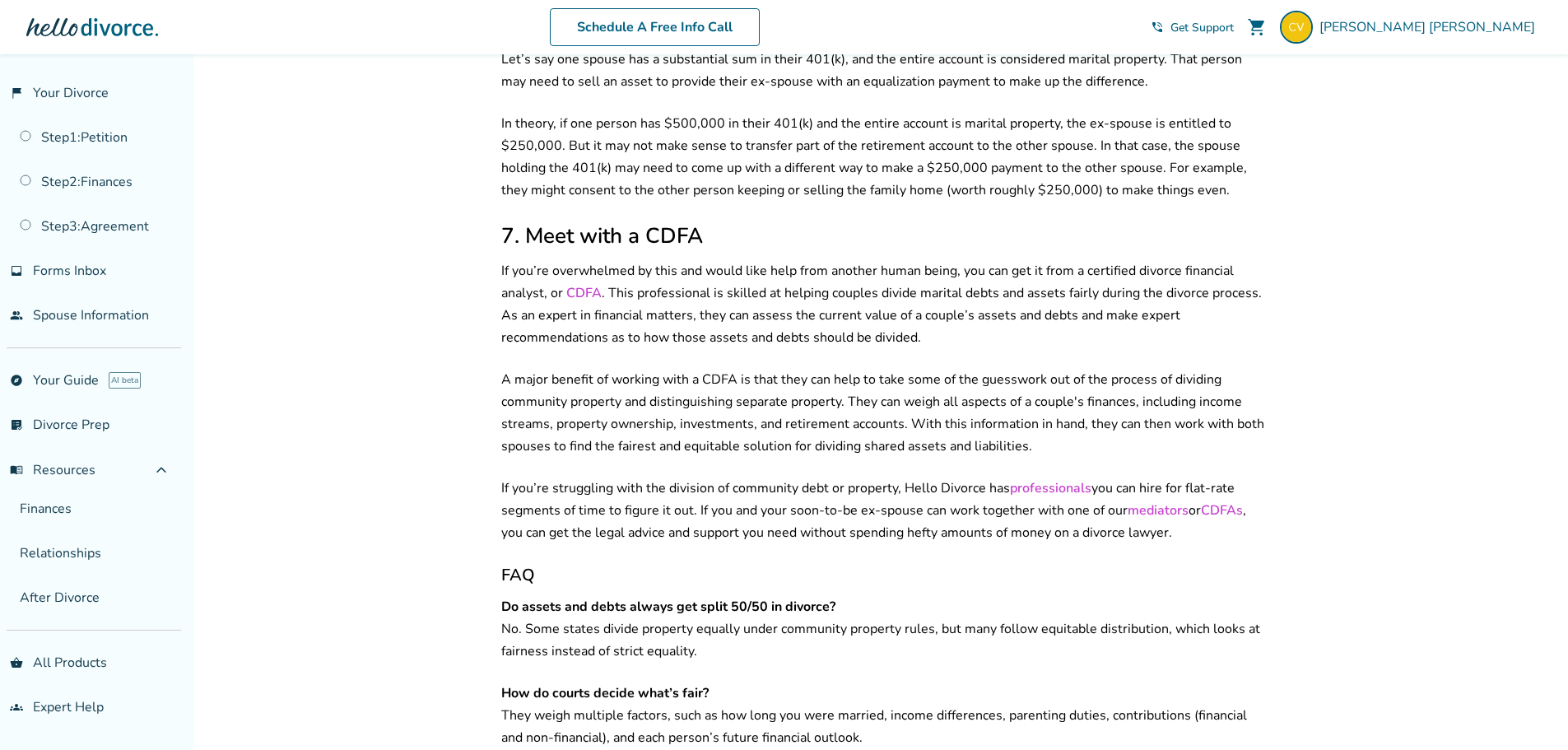
scroll to position [2635, 0]
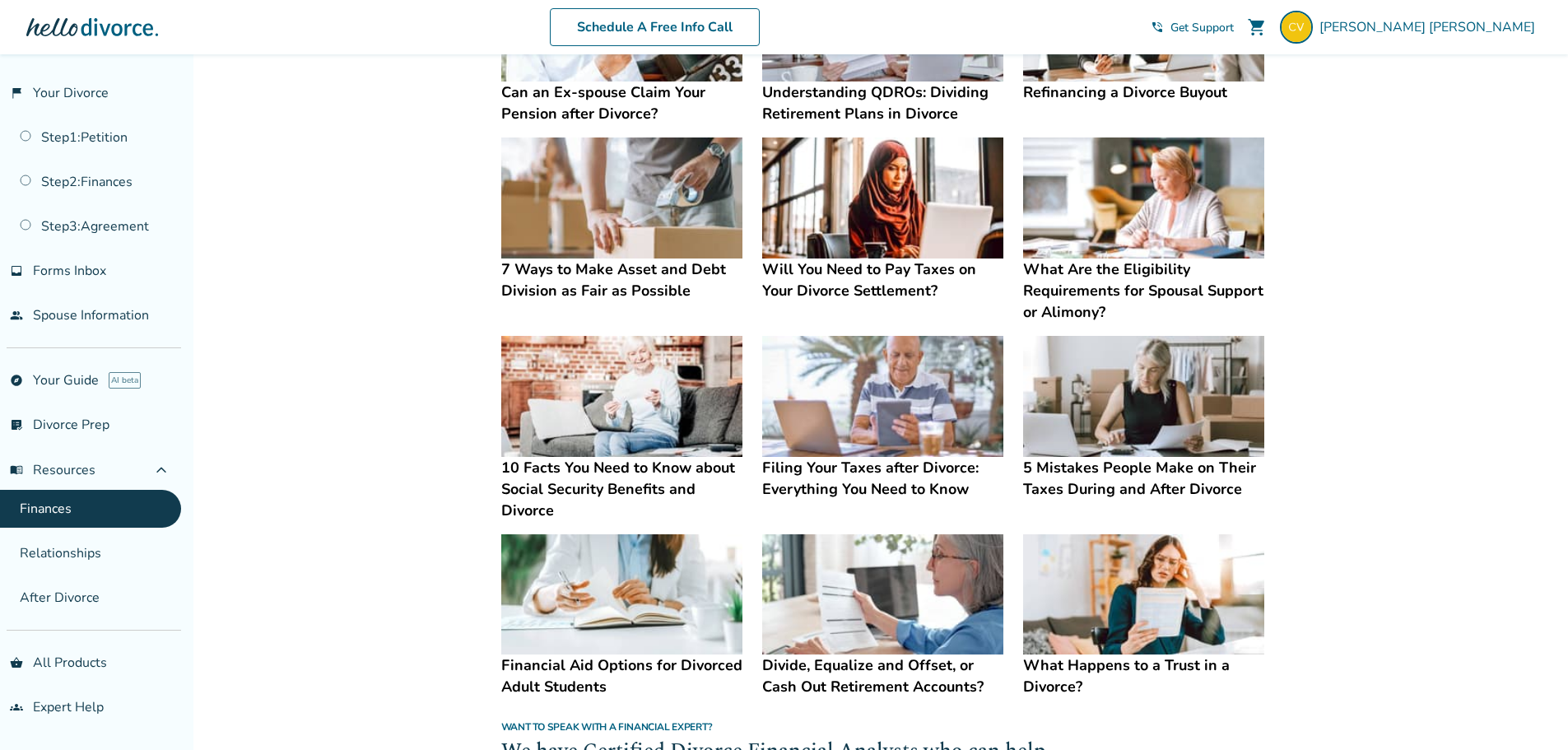
scroll to position [401, 0]
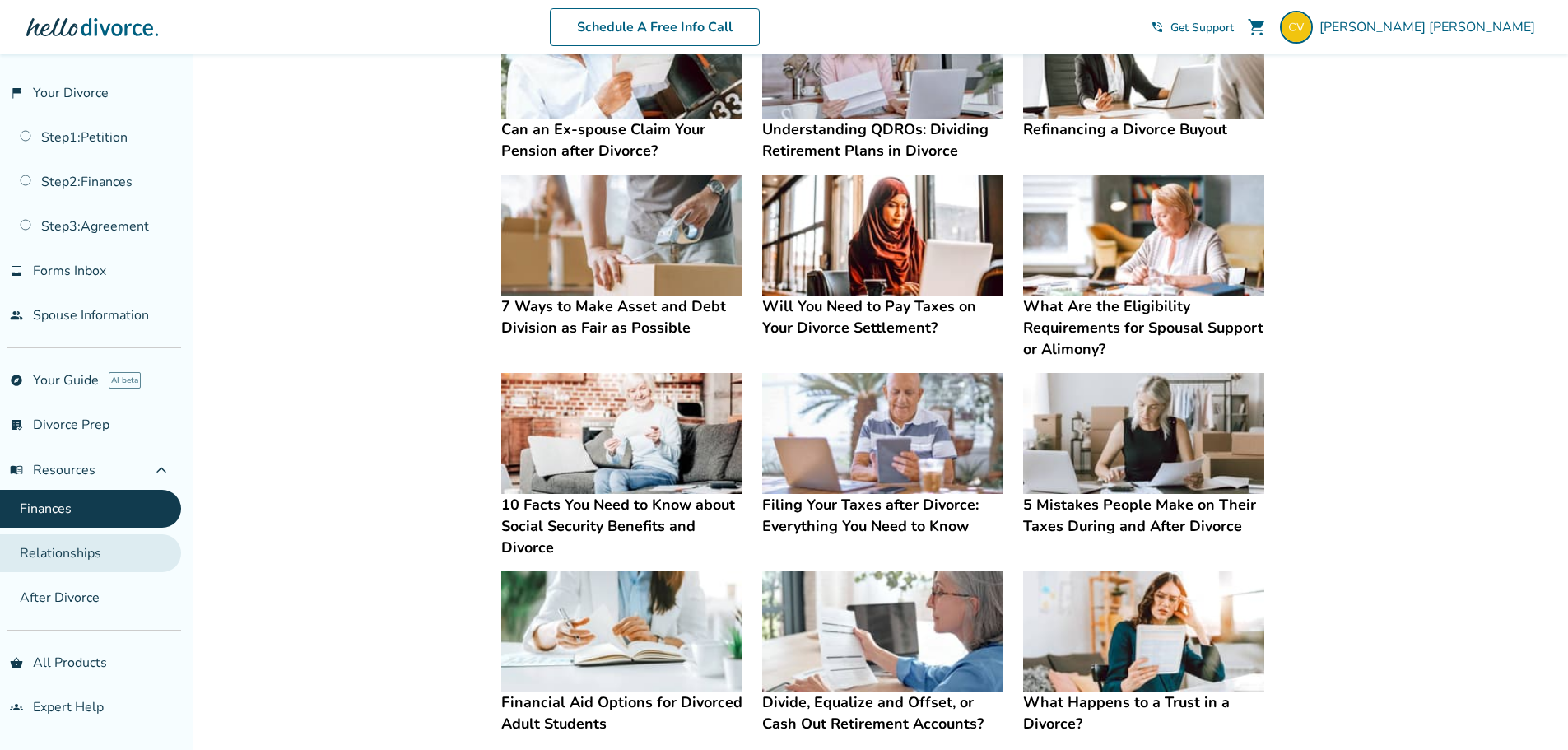
click at [88, 561] on link "Relationships" at bounding box center [90, 553] width 181 height 37
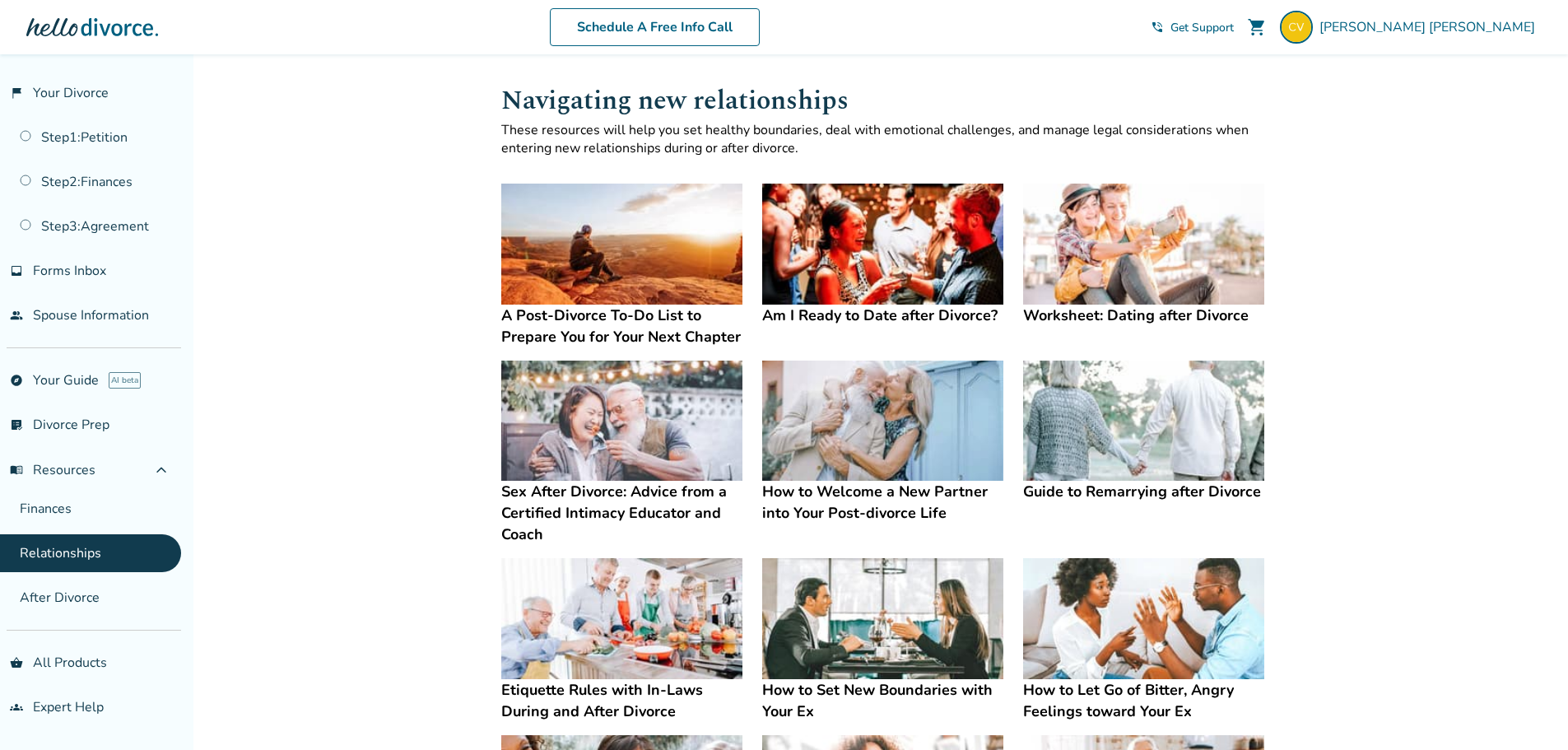
click at [1104, 309] on h4 "Worksheet: Dating after Divorce" at bounding box center [1144, 316] width 242 height 21
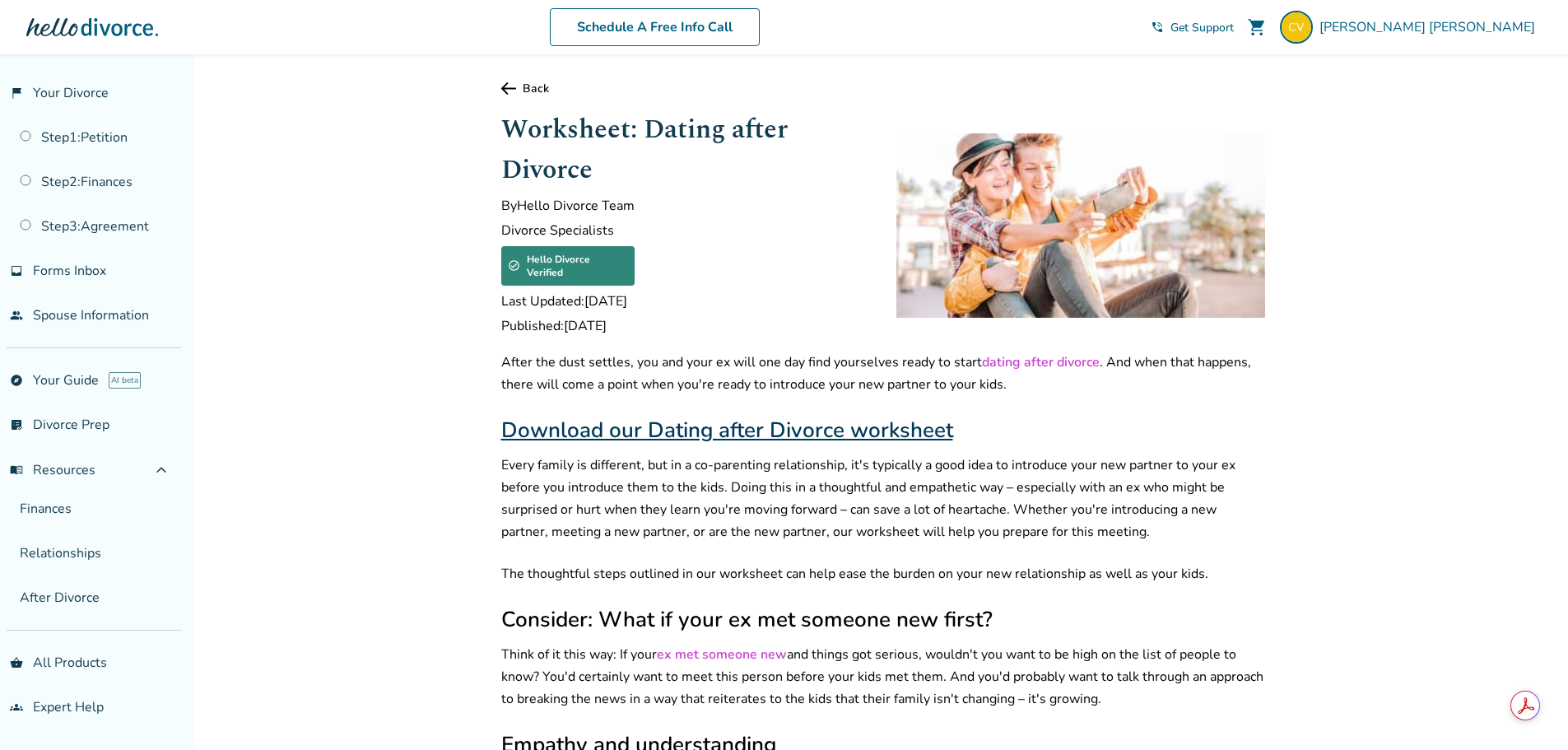
click at [565, 397] on div "After the dust settles, you and your ex will one day find yourselves ready to s…" at bounding box center [883, 657] width 764 height 613
click at [575, 425] on link "Download our Dating after Divorce worksheet" at bounding box center [727, 430] width 452 height 29
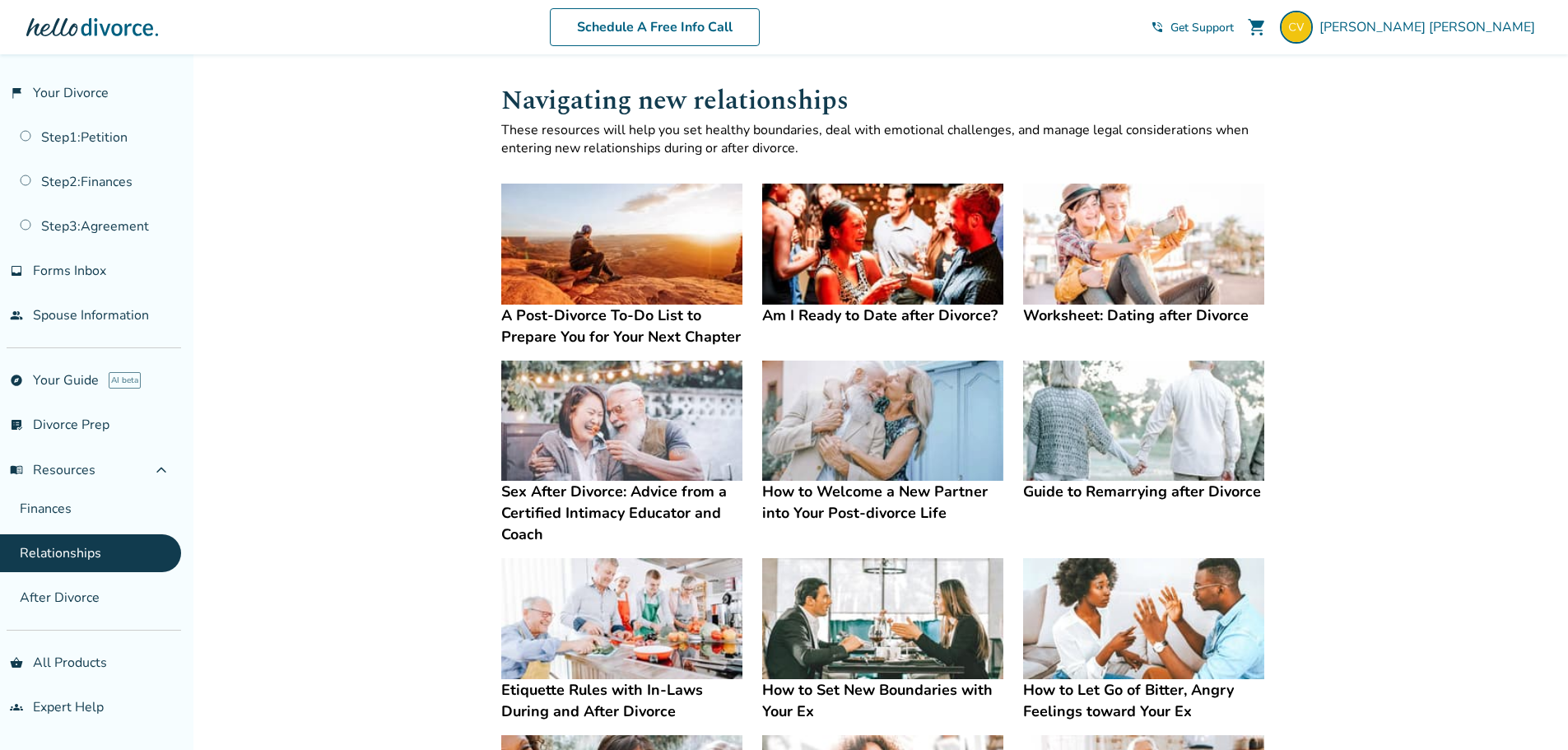
click at [637, 504] on h4 "Sex After Divorce: Advice from a Certified Intimacy Educator and Coach" at bounding box center [621, 513] width 242 height 64
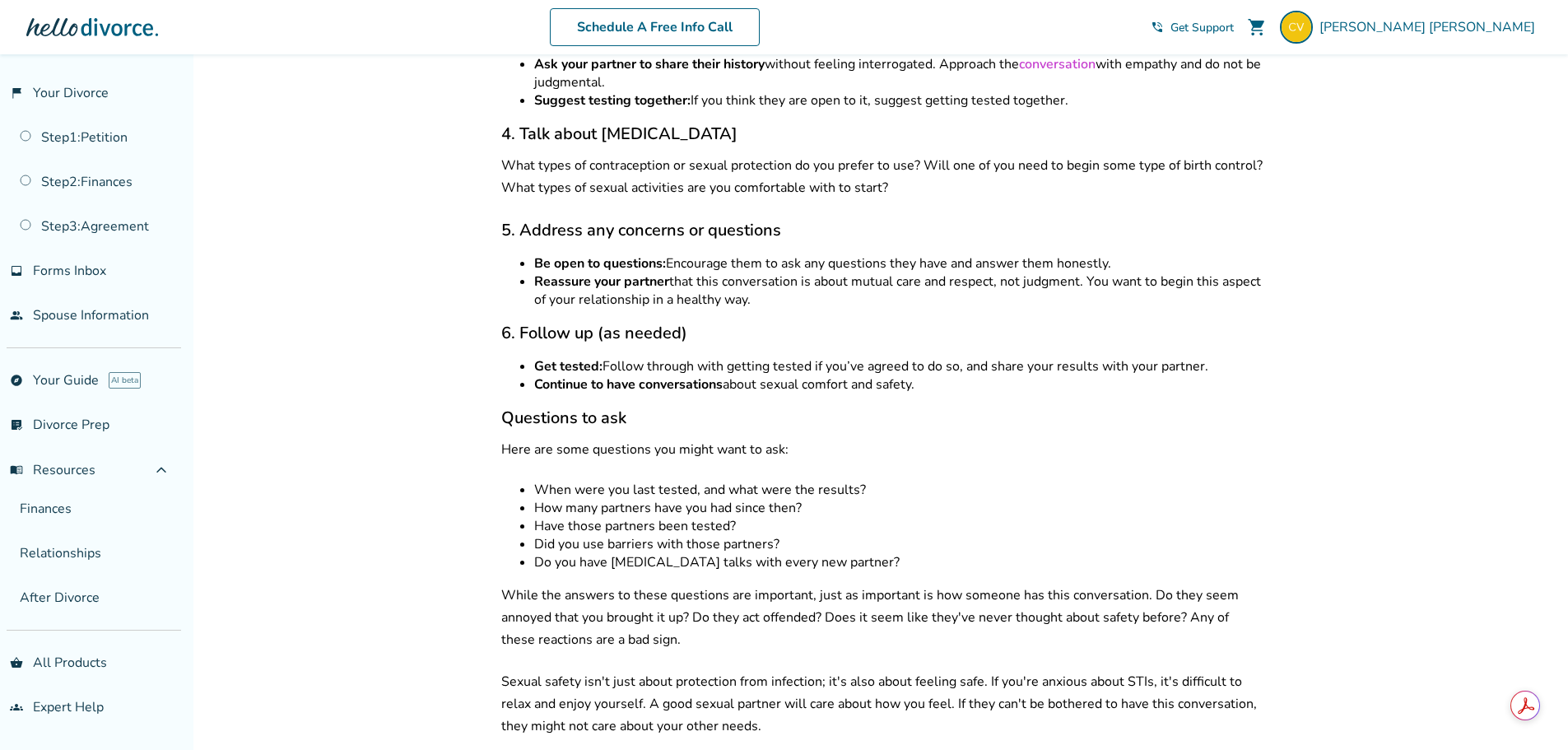
scroll to position [4365, 0]
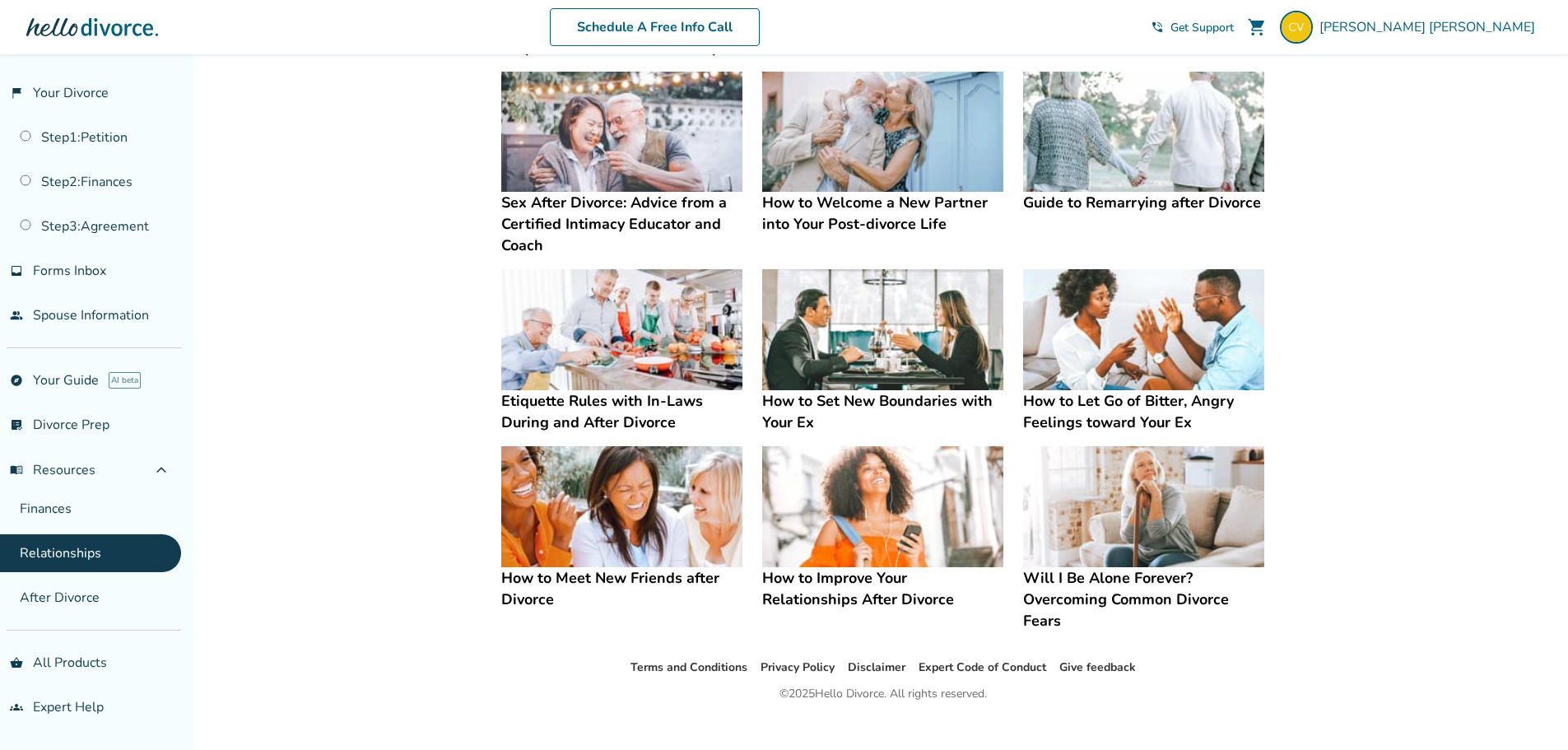
scroll to position [312, 0]
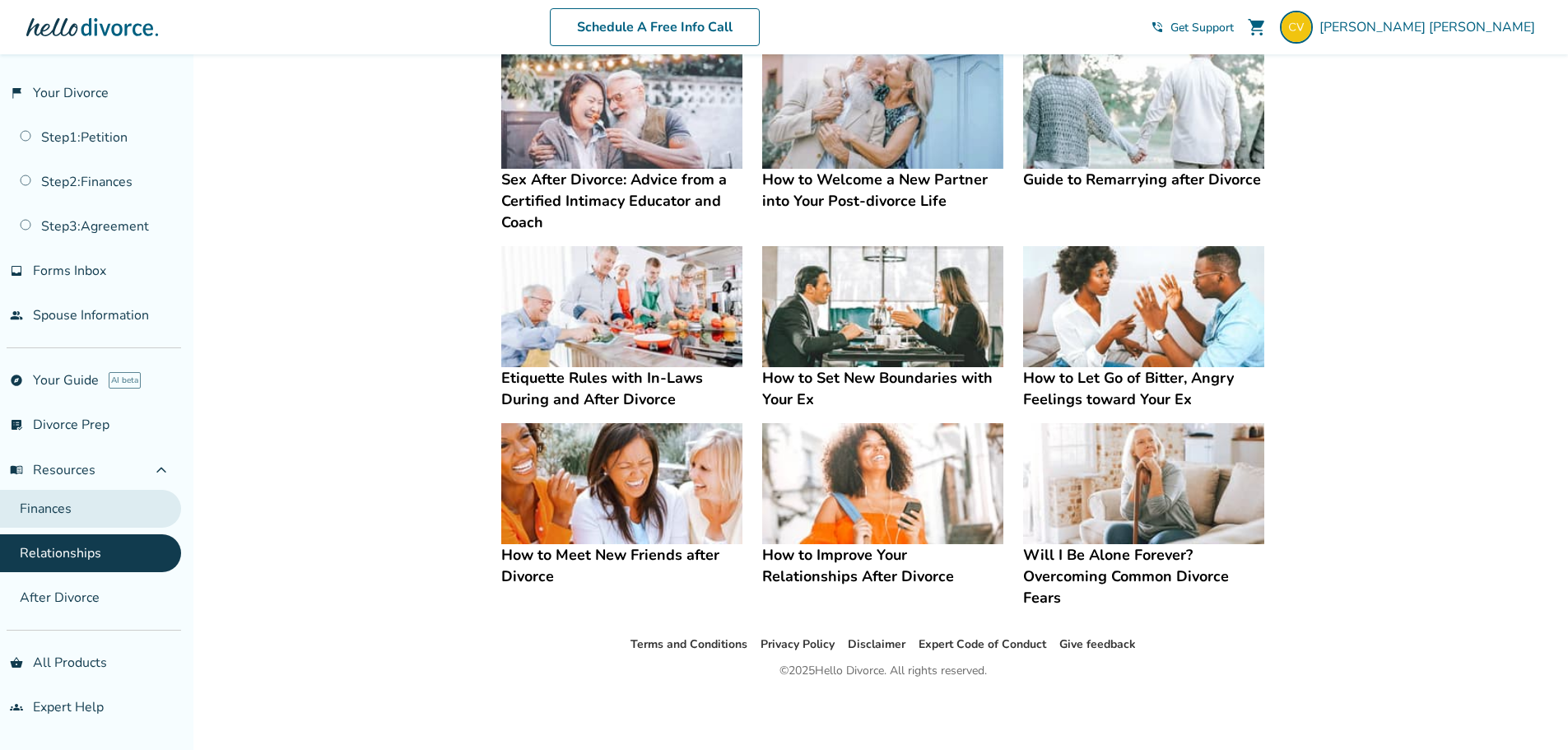
click at [68, 515] on link "Finances" at bounding box center [90, 509] width 181 height 37
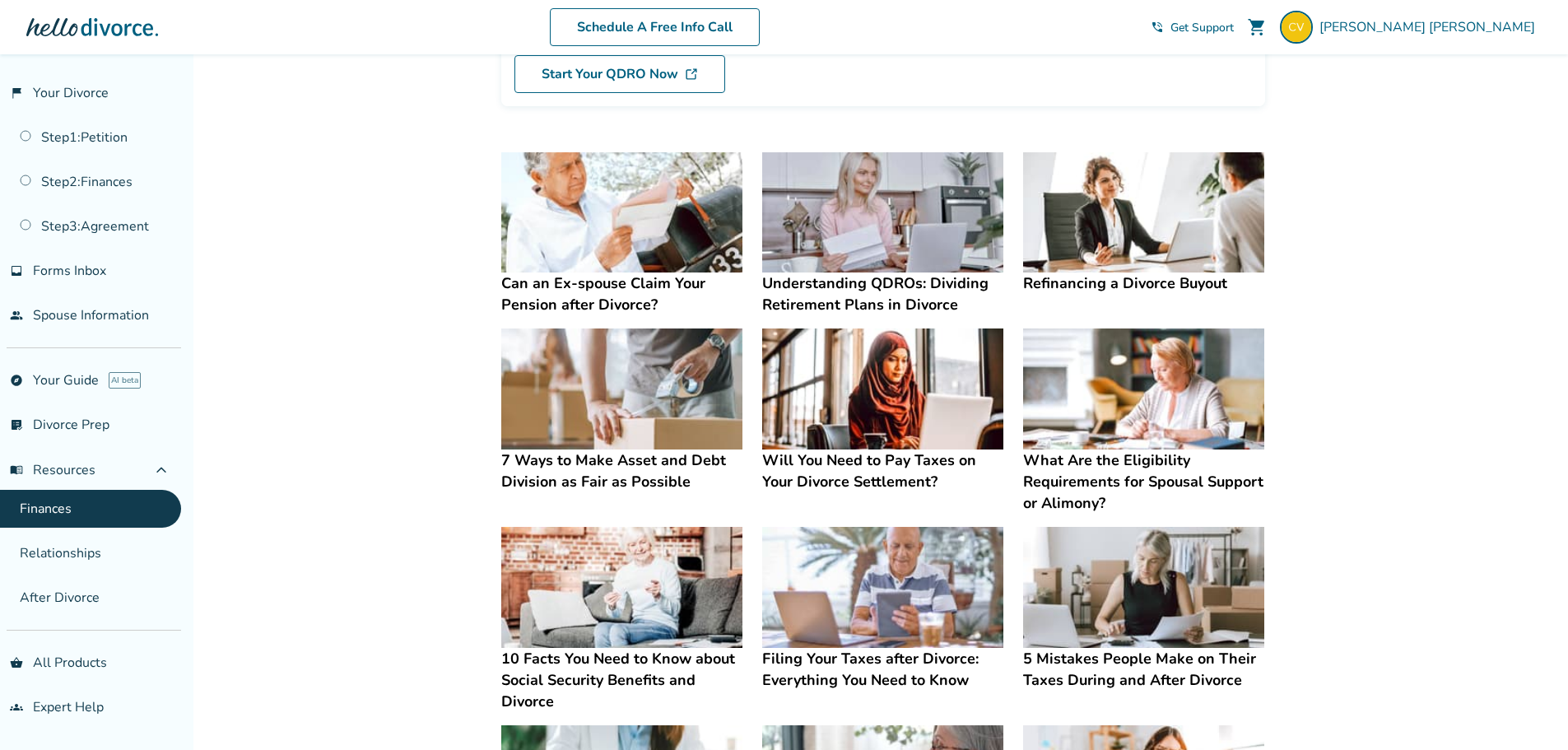
scroll to position [329, 0]
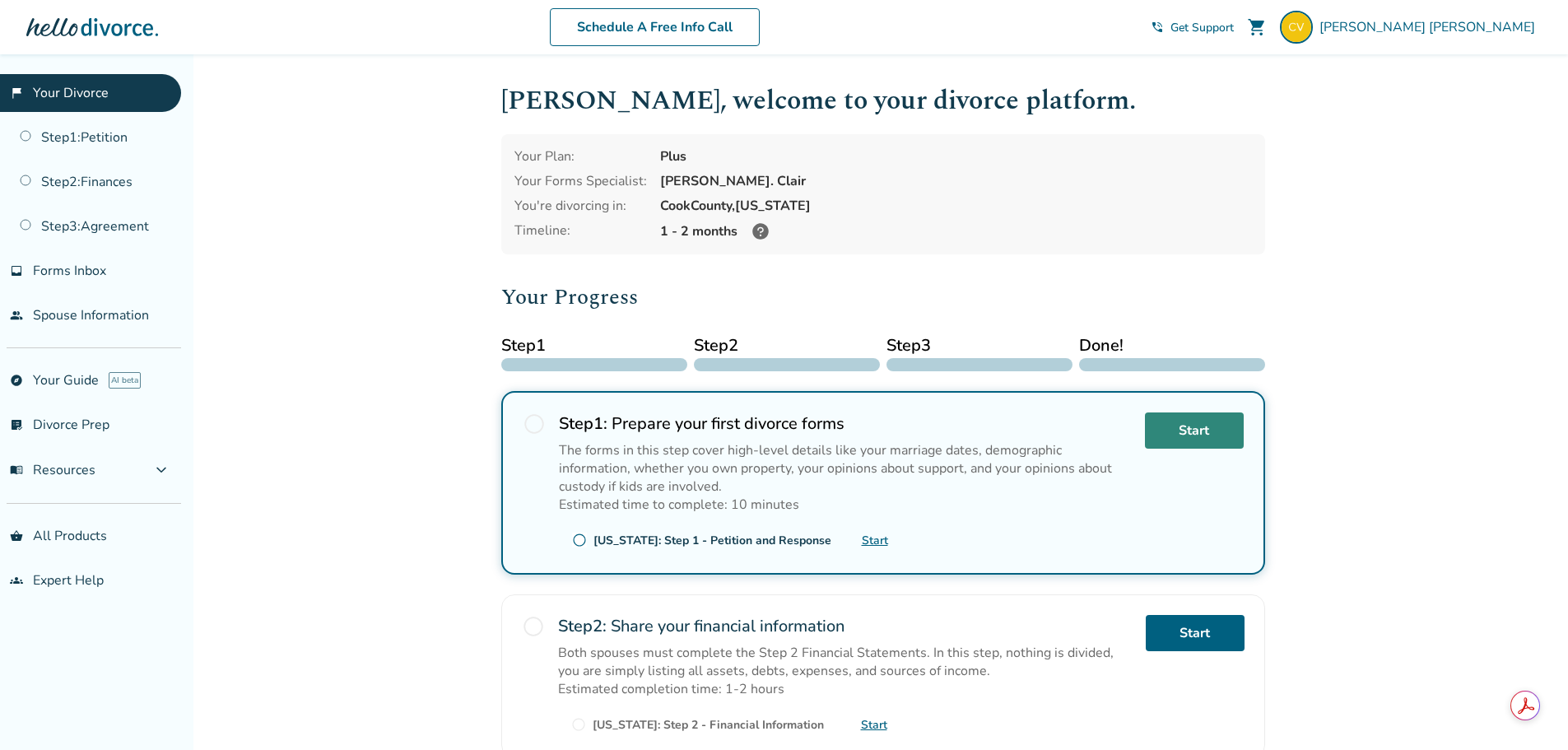
click at [1202, 440] on link "Start" at bounding box center [1194, 431] width 99 height 37
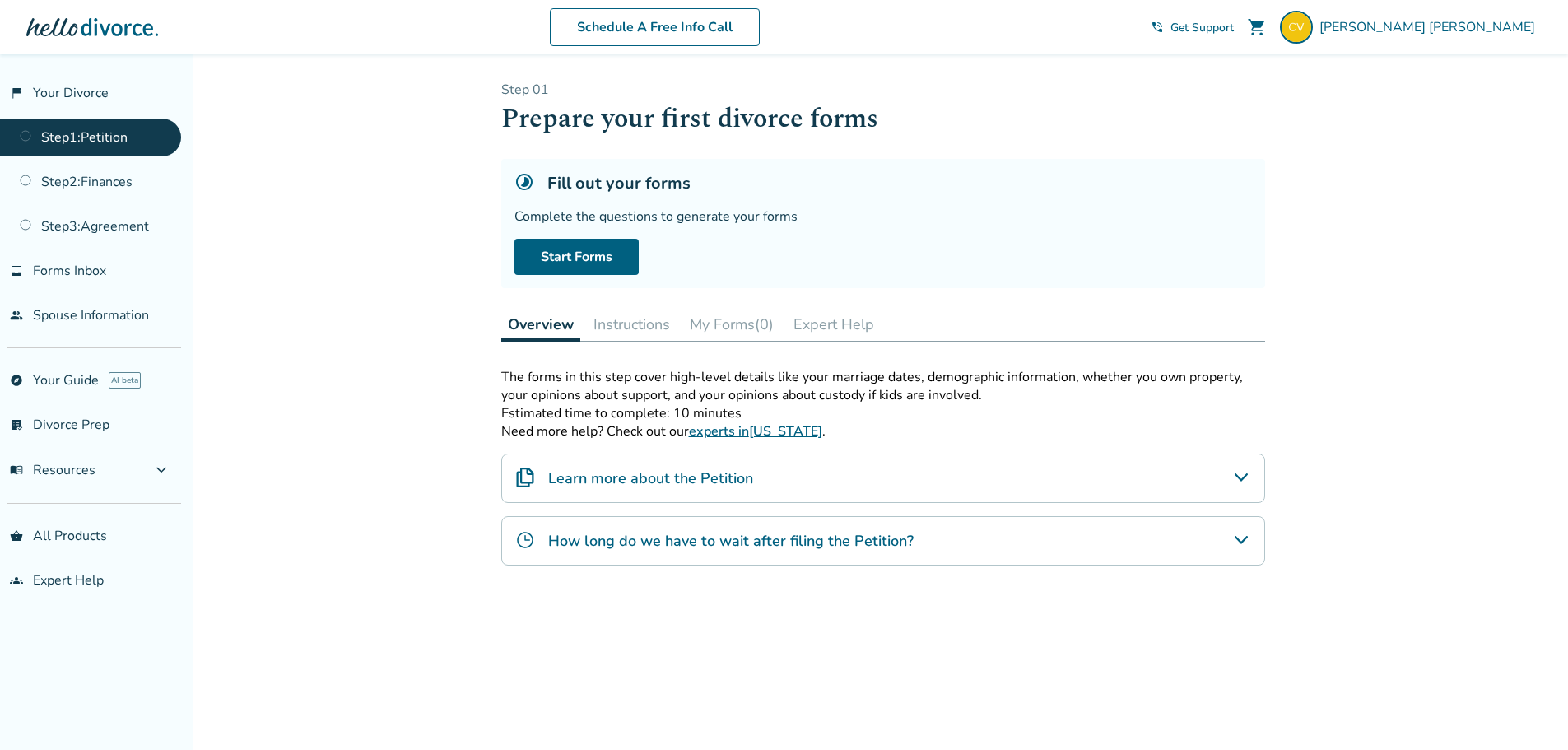
click at [619, 319] on button "Instructions" at bounding box center [632, 324] width 90 height 33
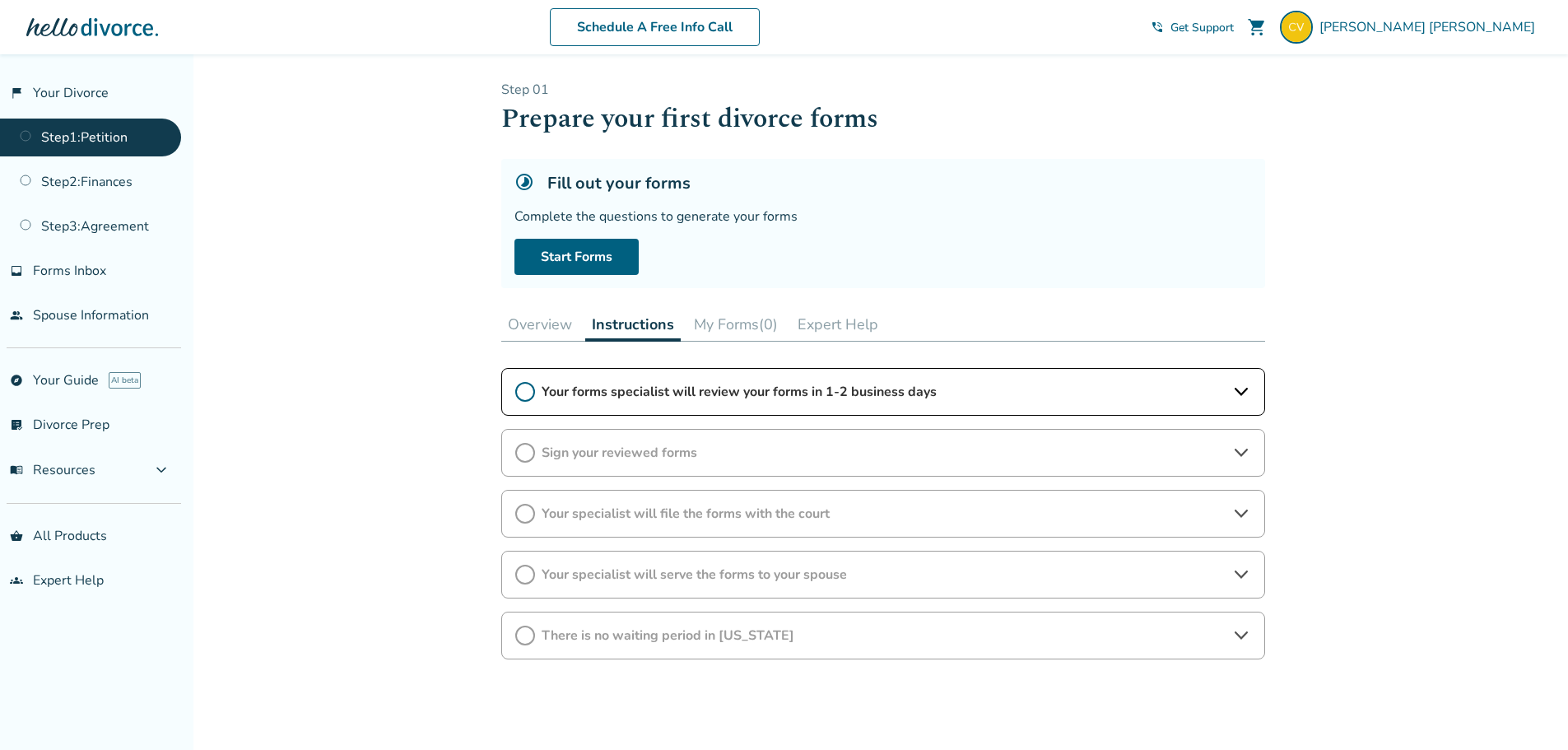
click at [1244, 395] on icon at bounding box center [1242, 392] width 20 height 20
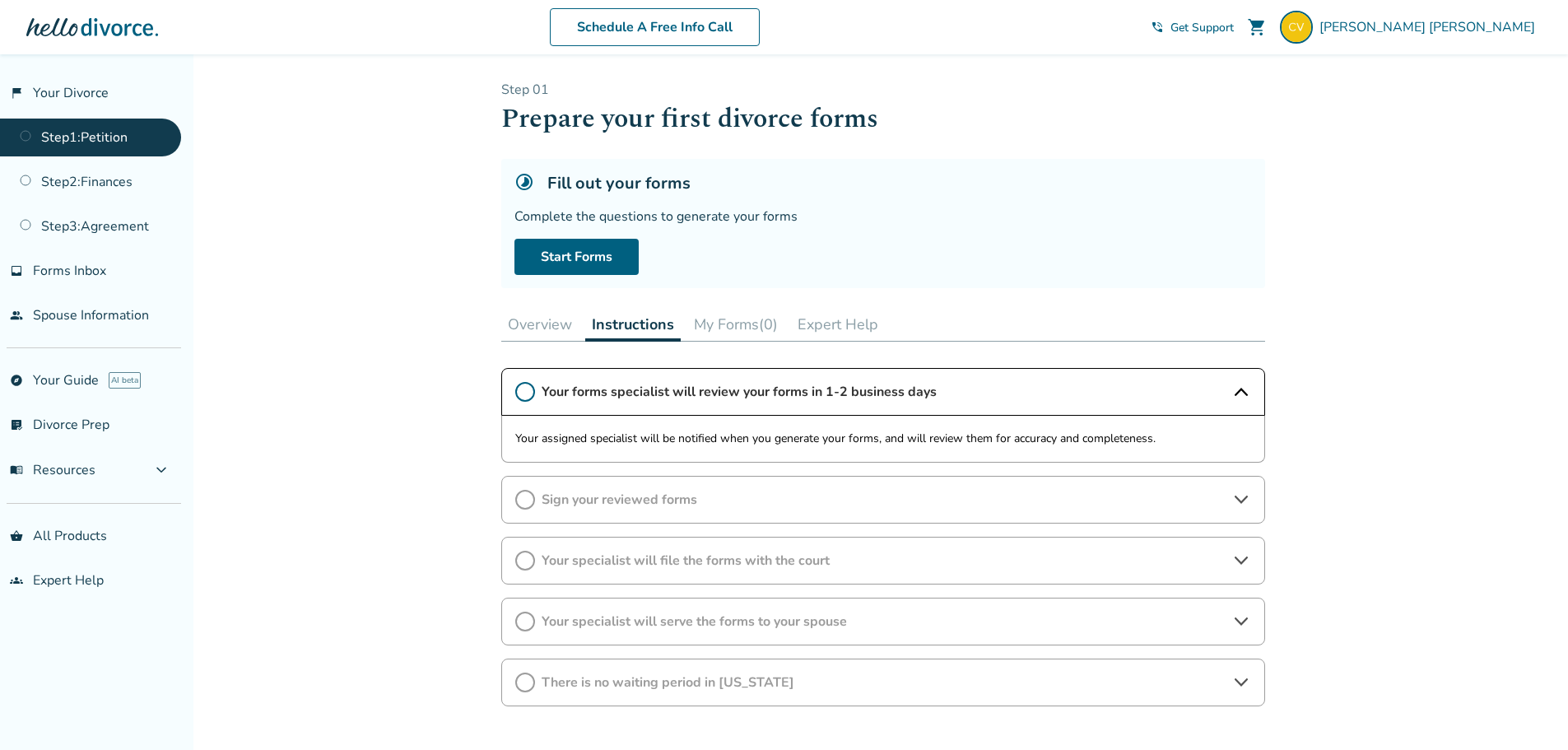
click at [1244, 395] on icon at bounding box center [1242, 392] width 20 height 20
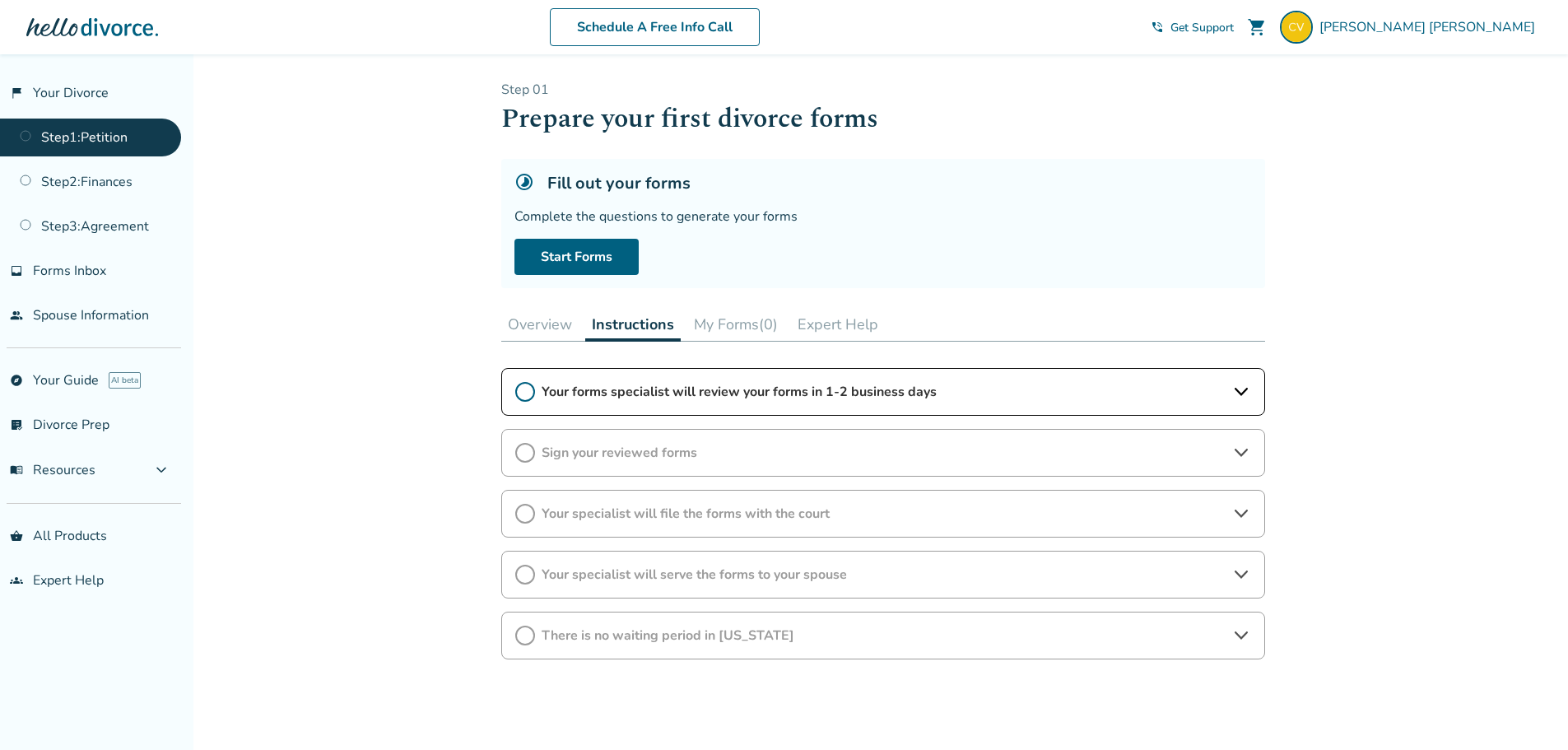
click at [1241, 450] on icon at bounding box center [1242, 453] width 20 height 20
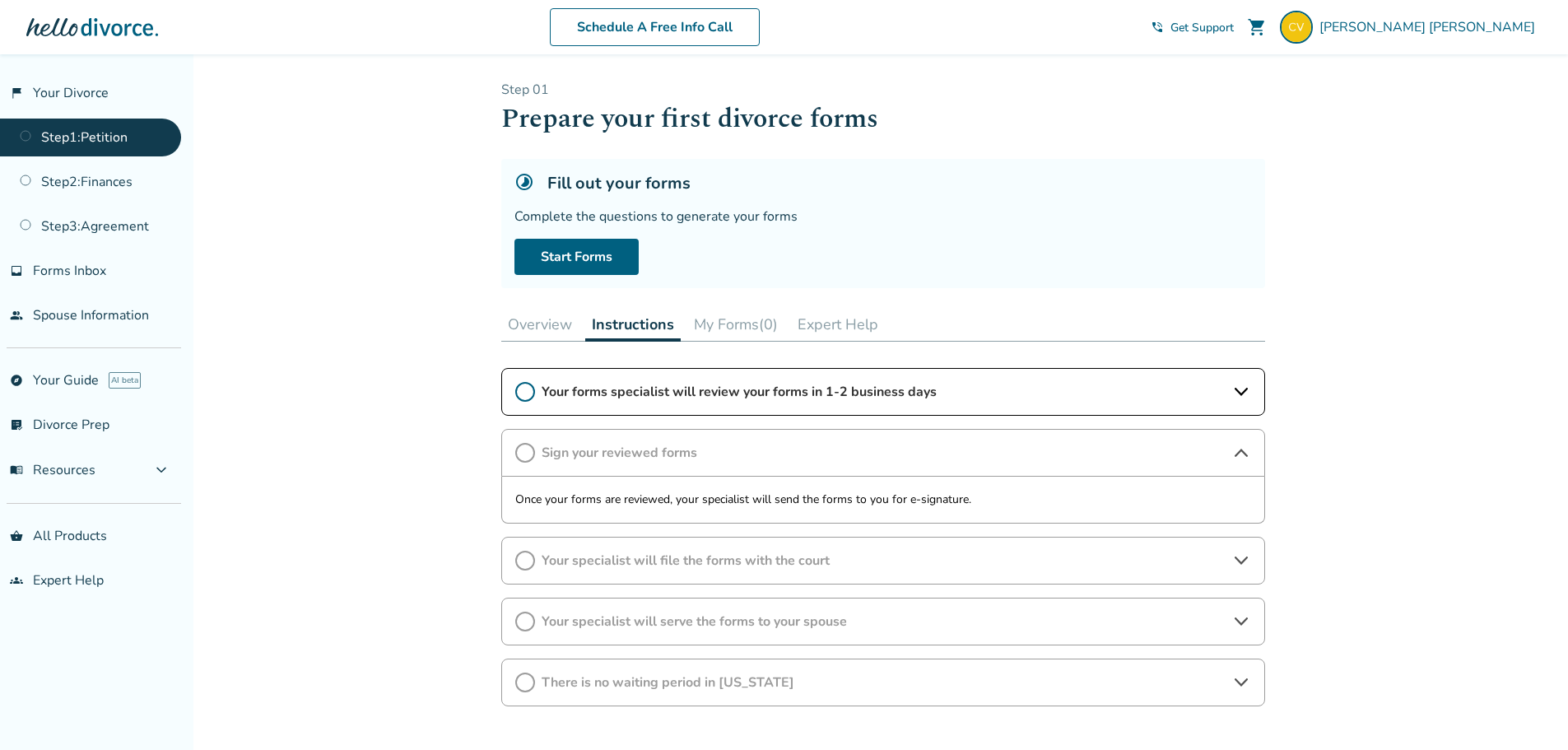
click at [1241, 450] on icon at bounding box center [1241, 452] width 13 height 8
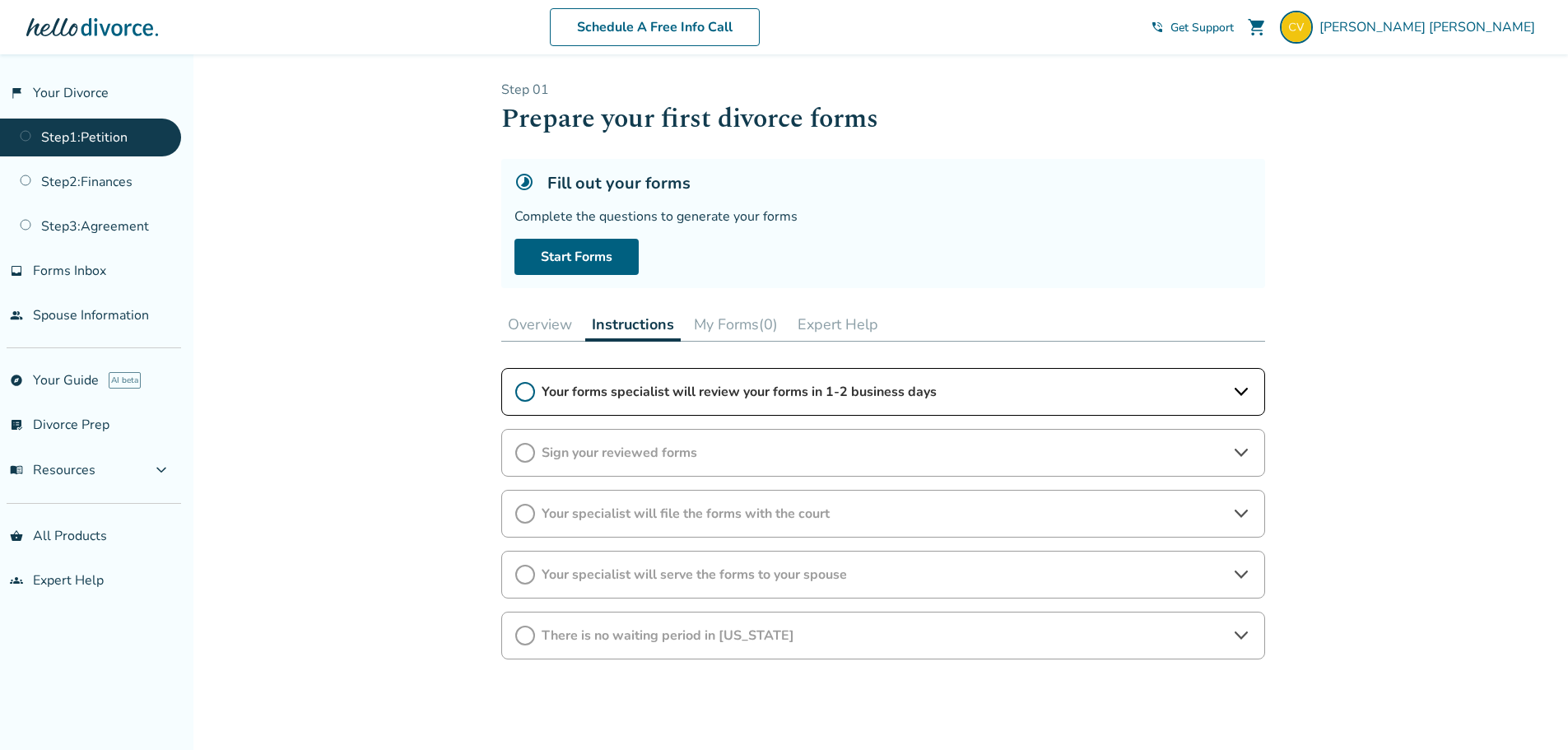
click at [1241, 509] on icon at bounding box center [1242, 514] width 20 height 20
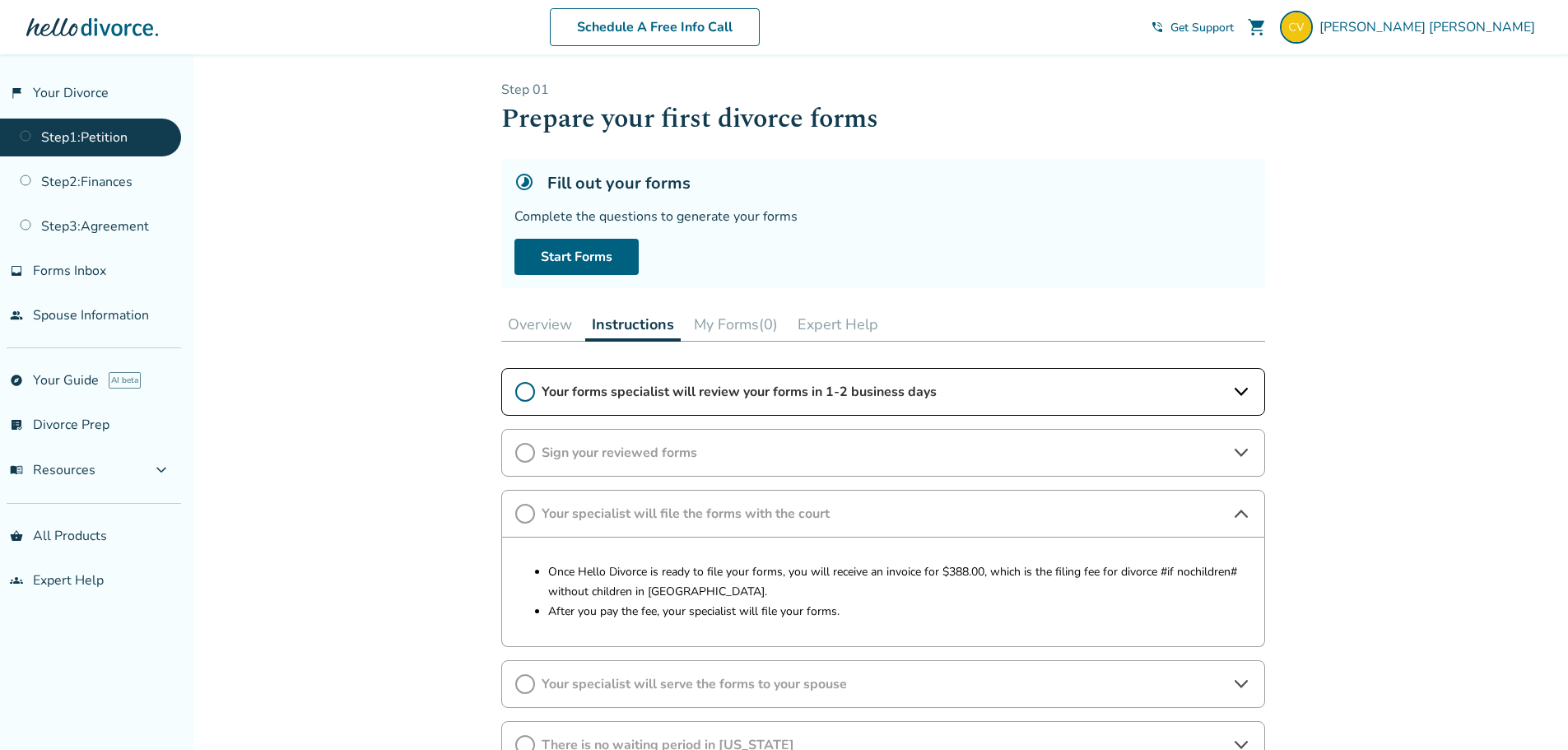
click at [1241, 509] on icon at bounding box center [1242, 514] width 20 height 20
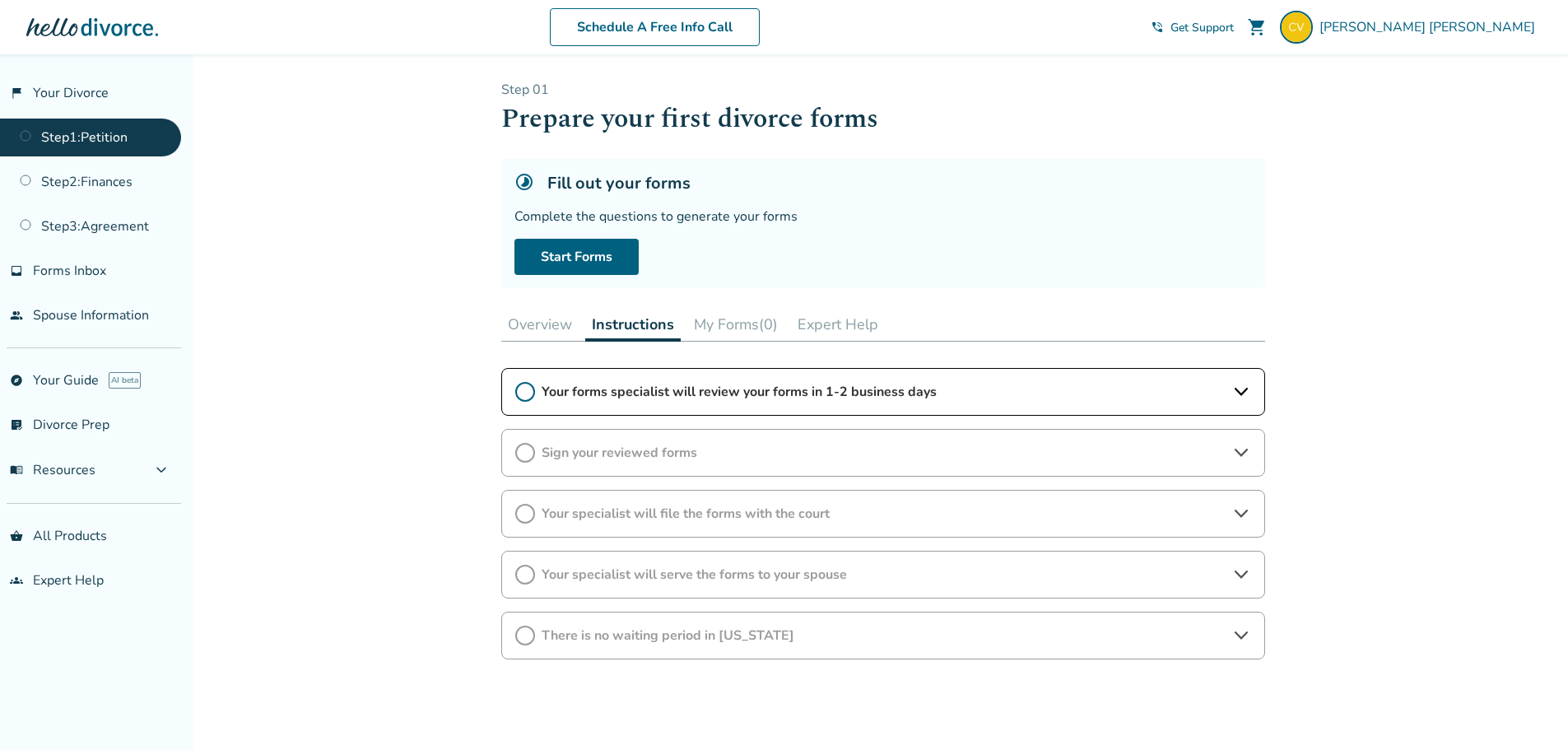
click at [1244, 579] on icon at bounding box center [1242, 575] width 20 height 20
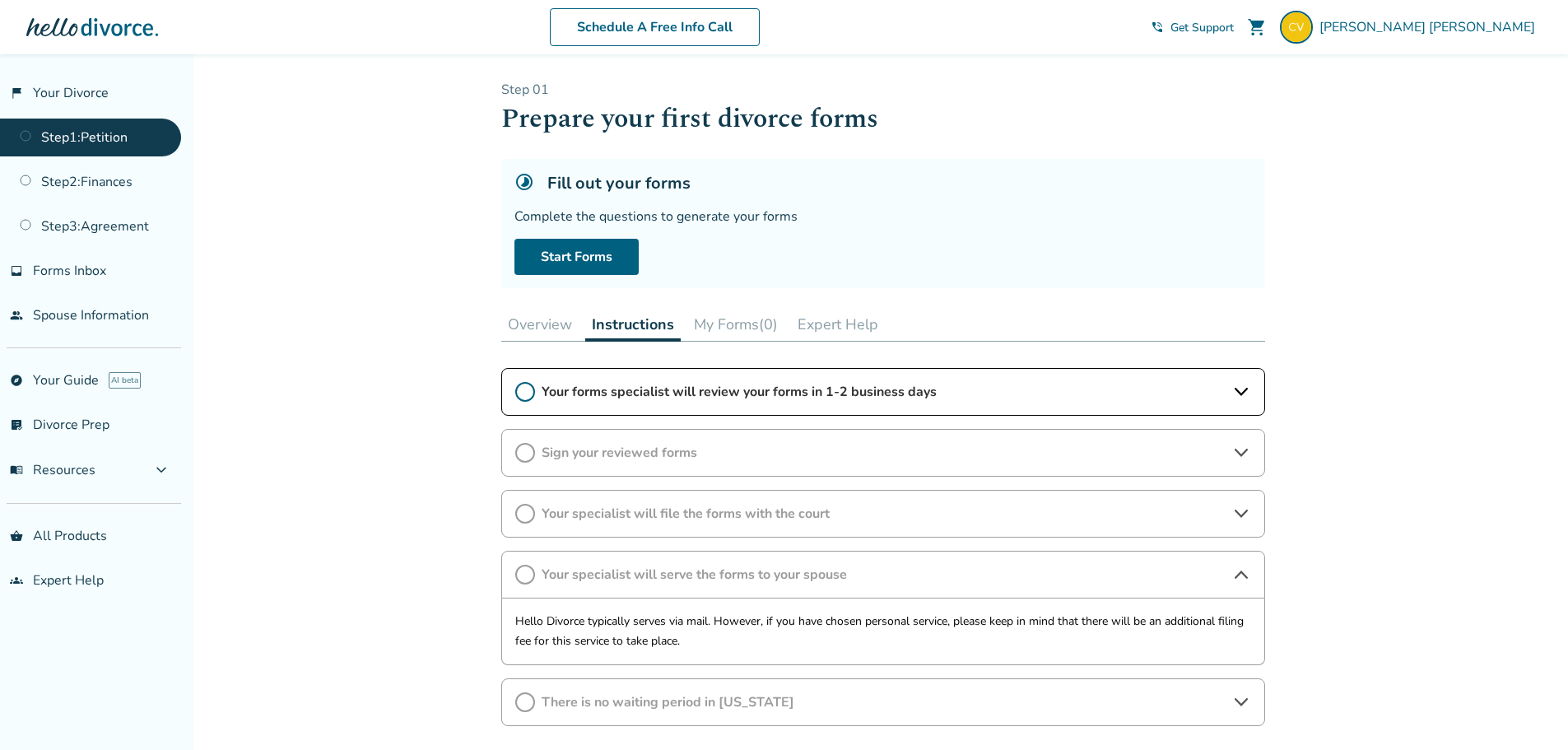
click at [1244, 579] on icon at bounding box center [1242, 575] width 20 height 20
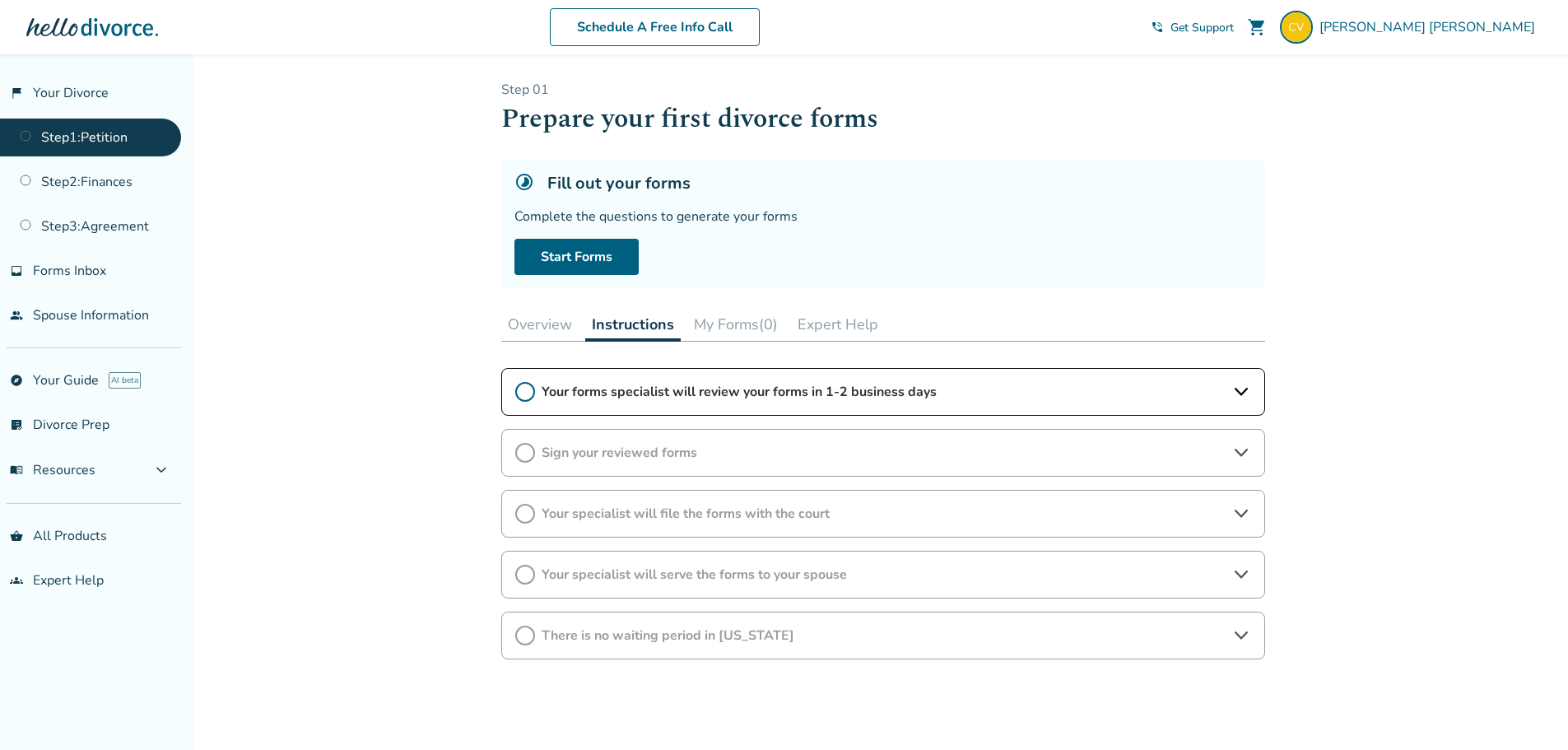
click at [1243, 634] on icon at bounding box center [1242, 636] width 20 height 20
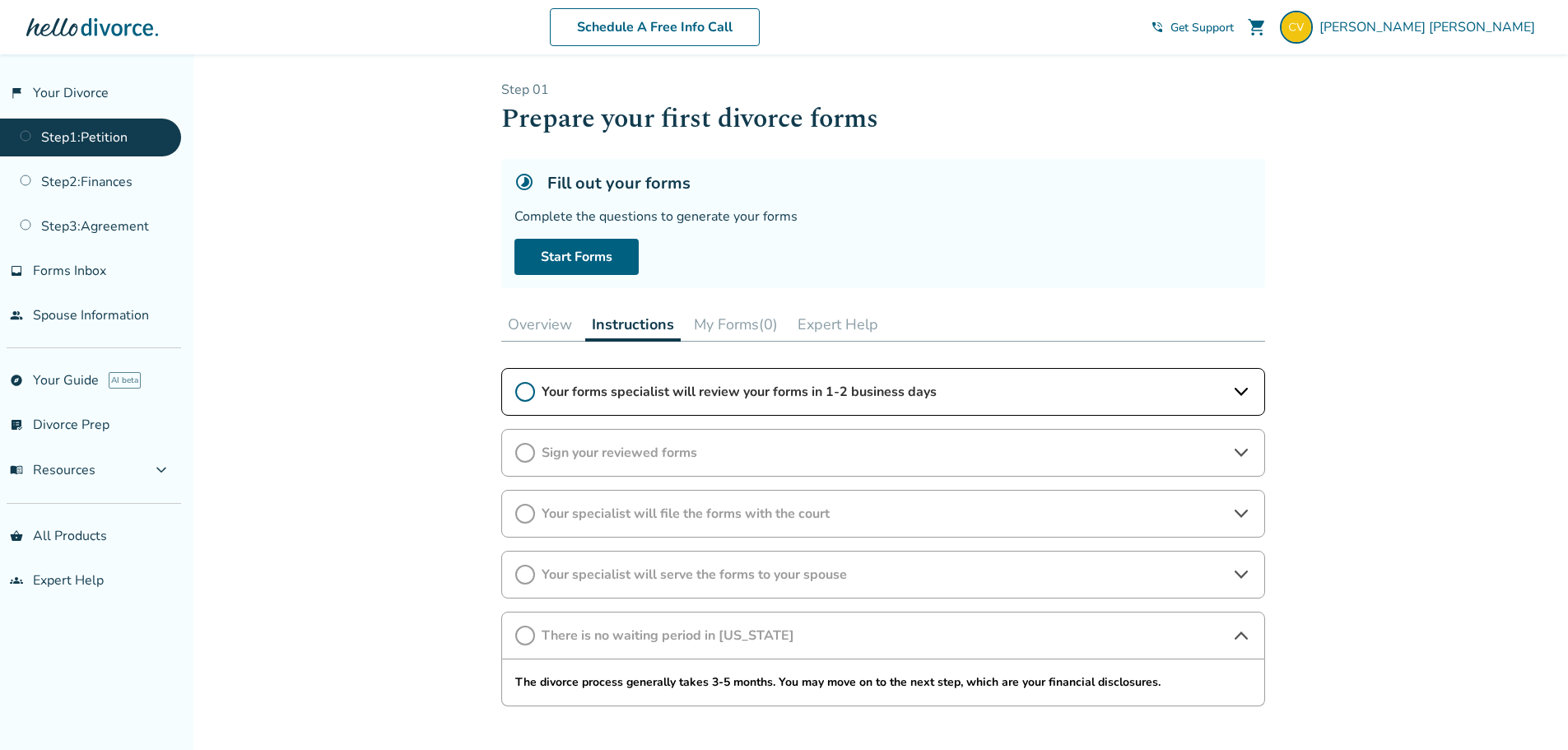
click at [1243, 634] on icon at bounding box center [1241, 635] width 13 height 8
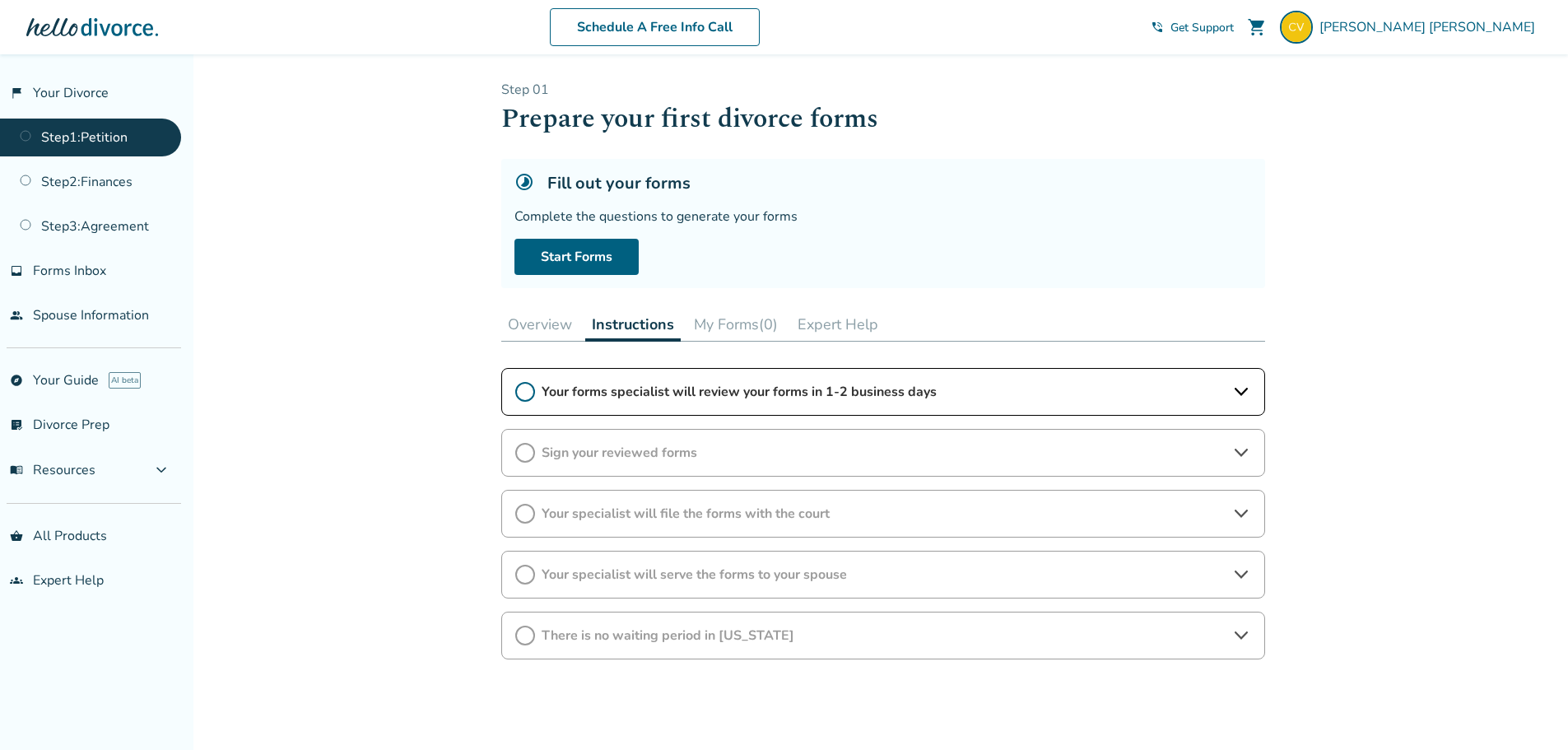
click at [740, 322] on button "My Forms (0)" at bounding box center [735, 324] width 97 height 33
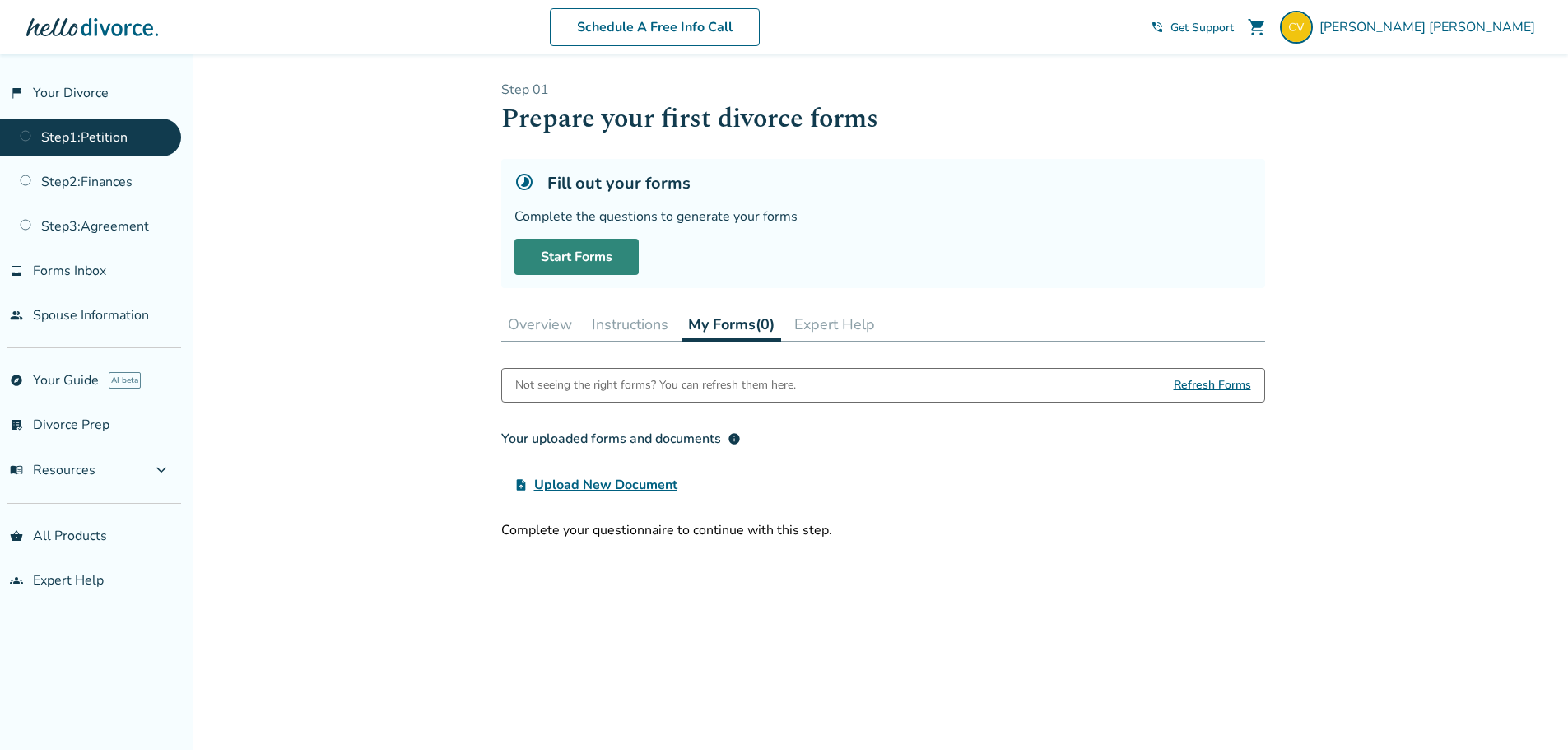
click at [612, 261] on link "Start Forms" at bounding box center [576, 257] width 124 height 37
